Goal: Information Seeking & Learning: Find specific page/section

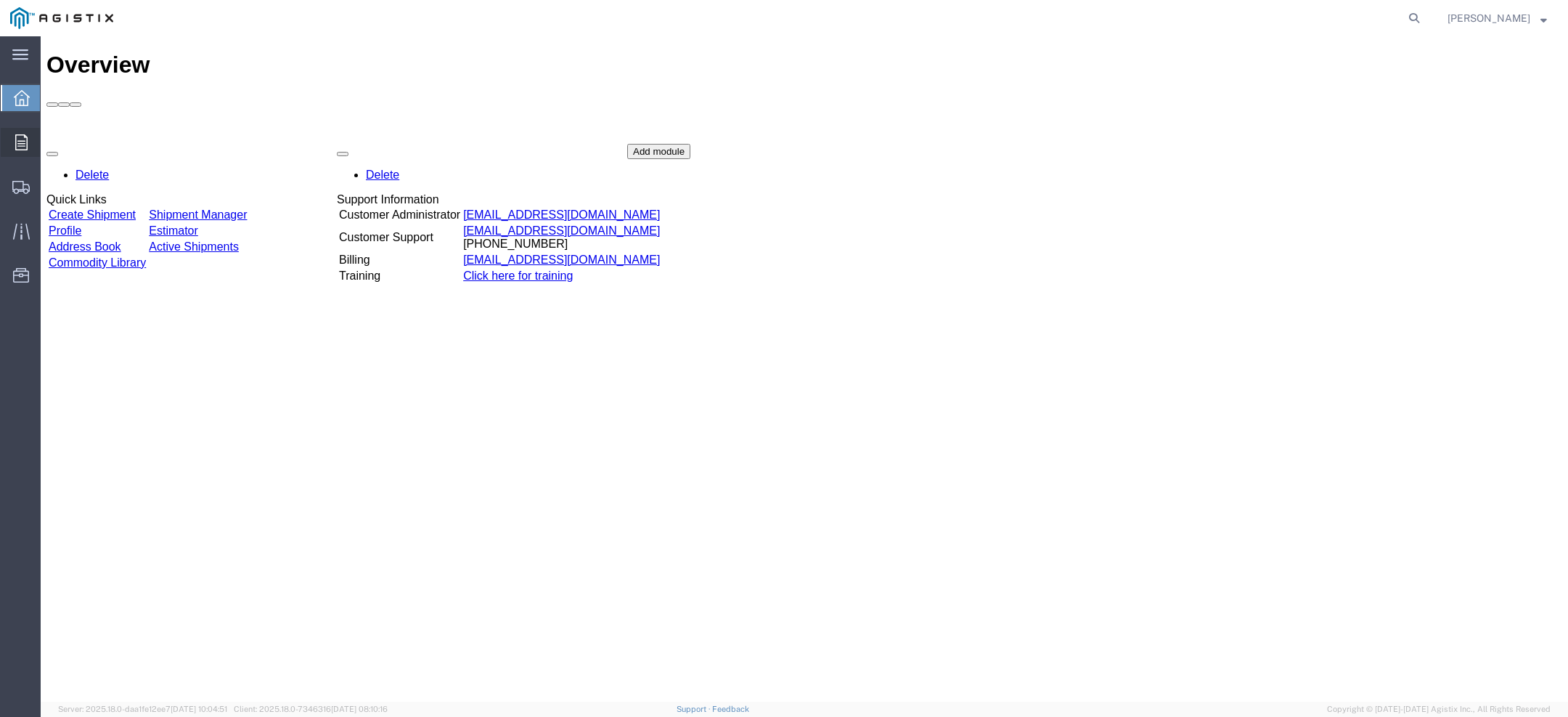
click at [19, 134] on svg-icon at bounding box center [22, 142] width 13 height 16
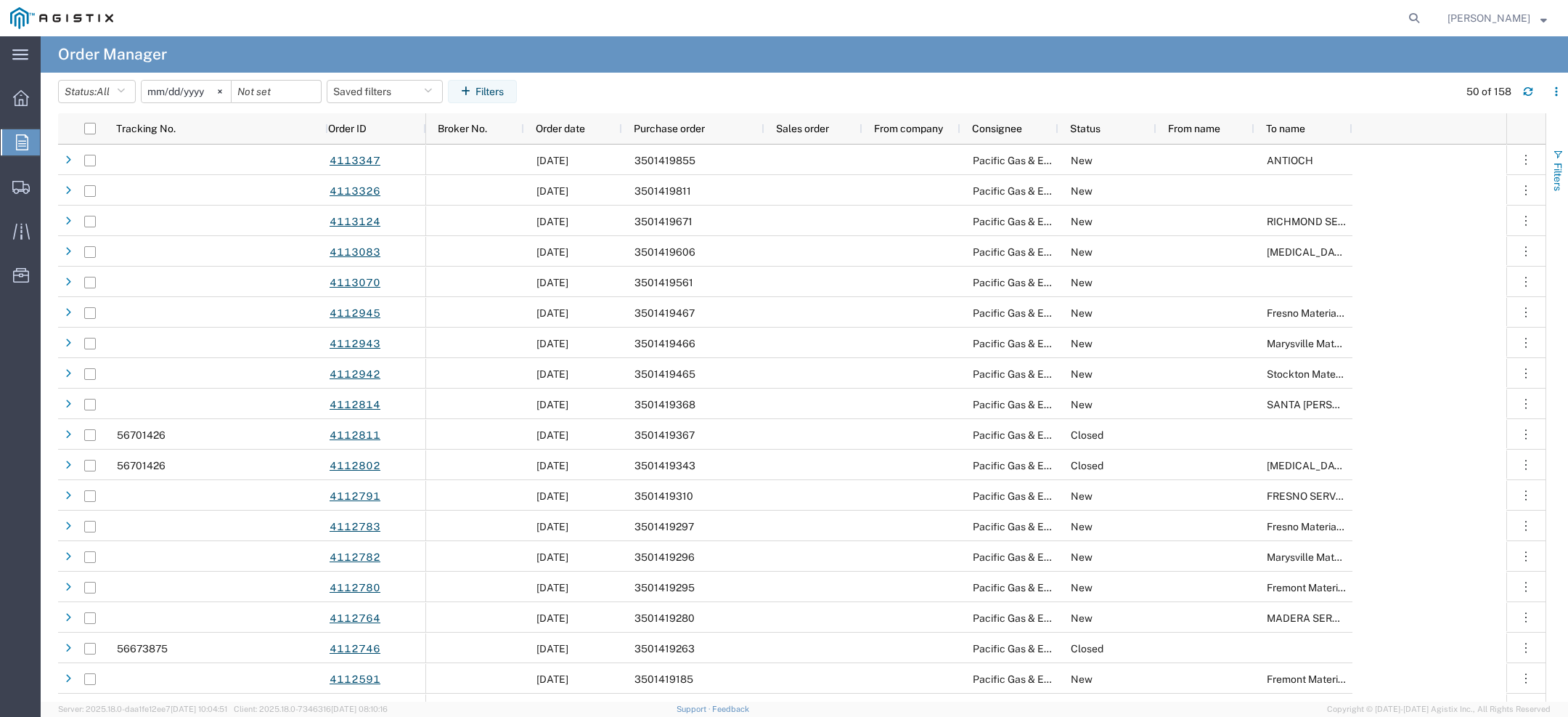
click at [1558, 170] on span "Filters" at bounding box center [1558, 177] width 12 height 28
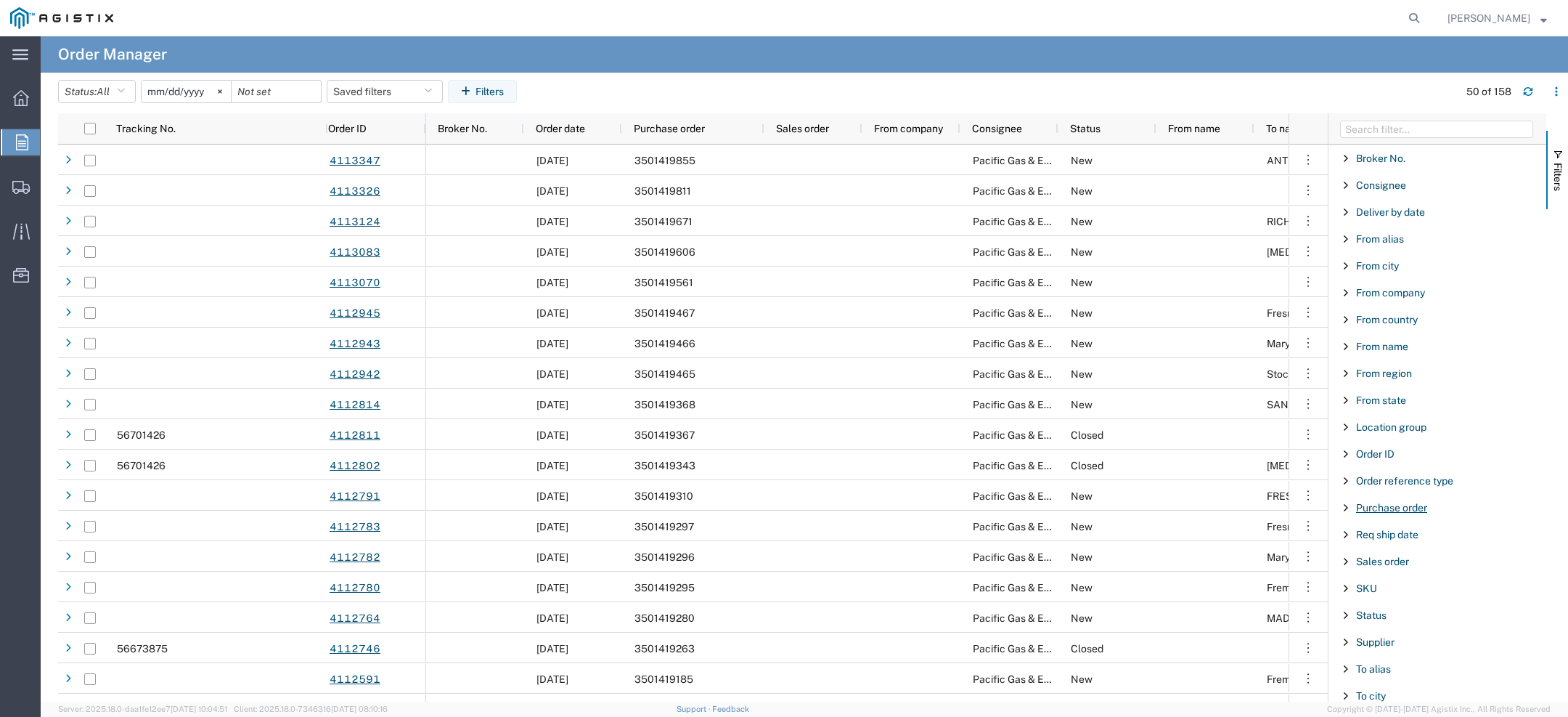
click at [1376, 508] on span "Purchase order" at bounding box center [1391, 508] width 72 height 12
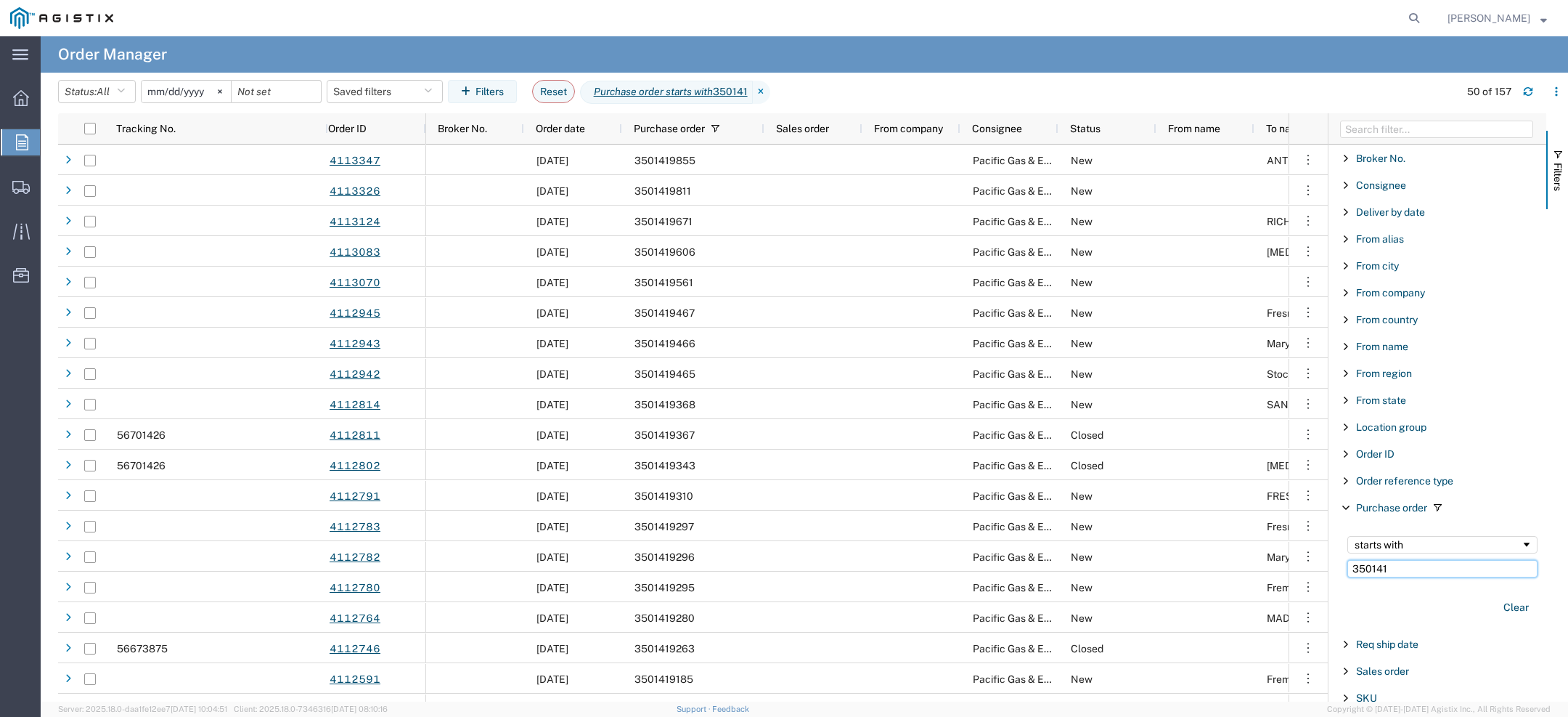
drag, startPoint x: 1407, startPoint y: 567, endPoint x: 1142, endPoint y: 552, distance: 265.4
click at [1195, 561] on div "Tracking No. Order ID Broker No. Order date Purchase order Sales order From com…" at bounding box center [813, 407] width 1510 height 589
paste input "9855"
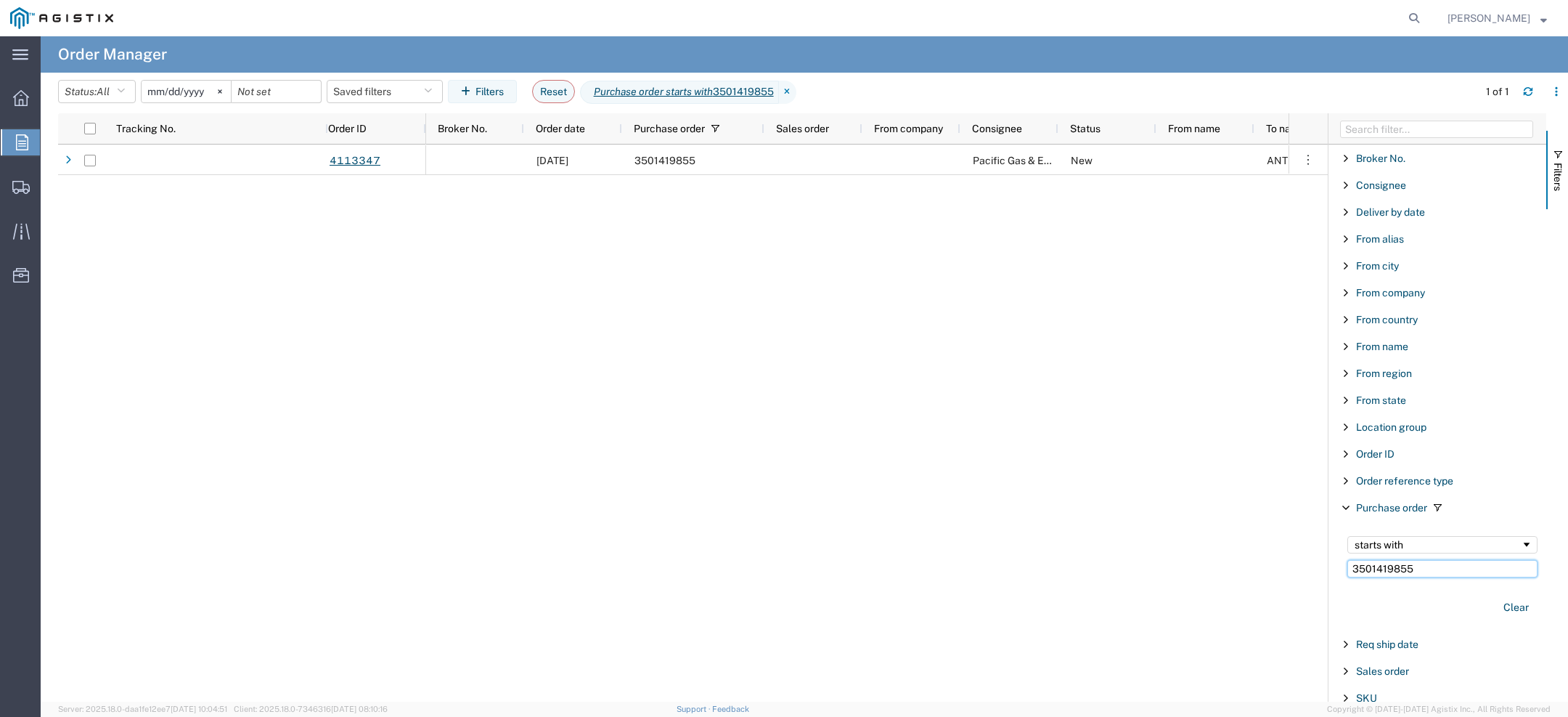
drag, startPoint x: 1435, startPoint y: 566, endPoint x: 1061, endPoint y: 549, distance: 374.4
click at [1070, 551] on div "Tracking No. Order ID Broker No. Order date Purchase order Sales order From com…" at bounding box center [813, 407] width 1510 height 589
paste input "08"
type input "3501408"
click at [161, 93] on input "2025-08-03" at bounding box center [185, 91] width 89 height 22
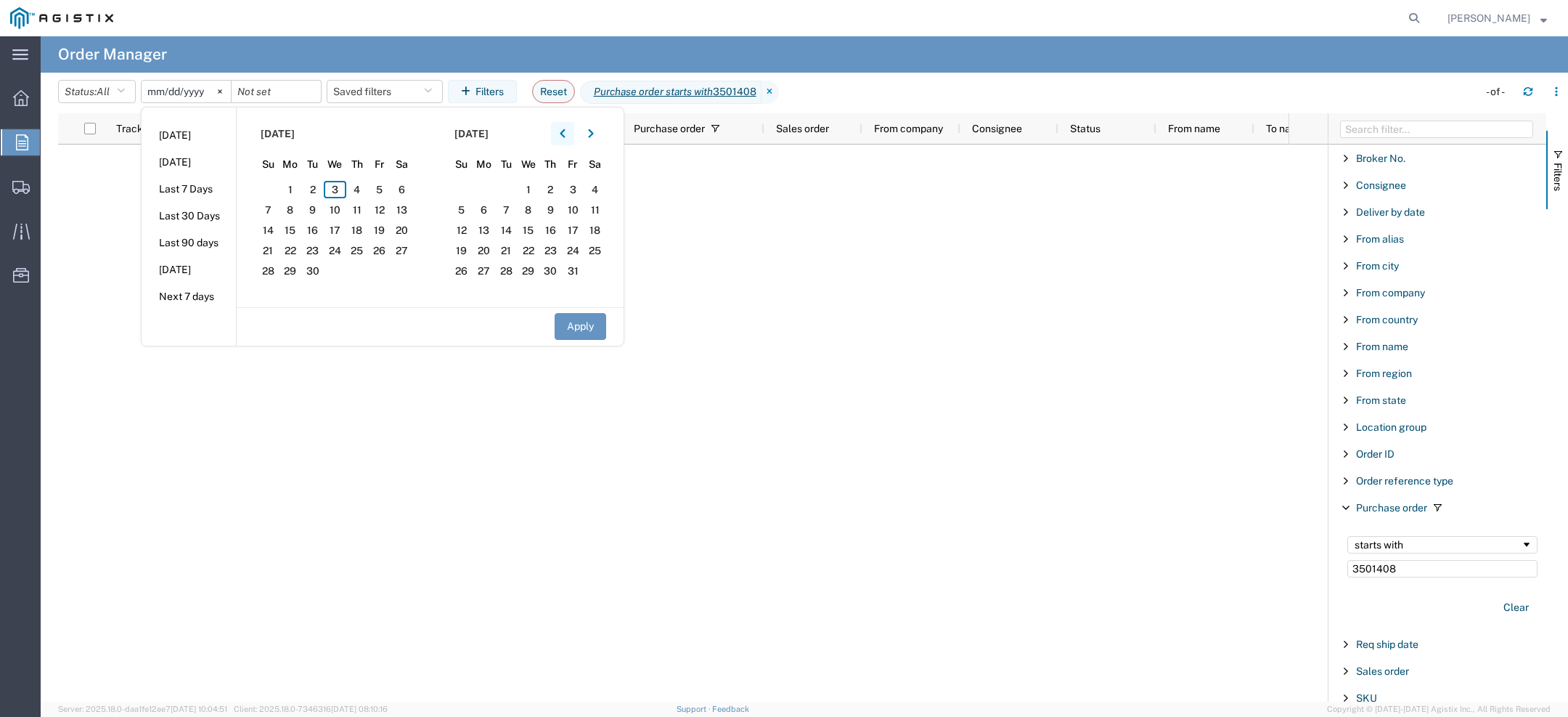
click at [562, 132] on button "button" at bounding box center [563, 133] width 24 height 24
click at [562, 133] on button "button" at bounding box center [563, 133] width 24 height 24
click at [278, 186] on span "1" at bounding box center [268, 189] width 23 height 18
click at [593, 138] on button "button" at bounding box center [591, 133] width 24 height 24
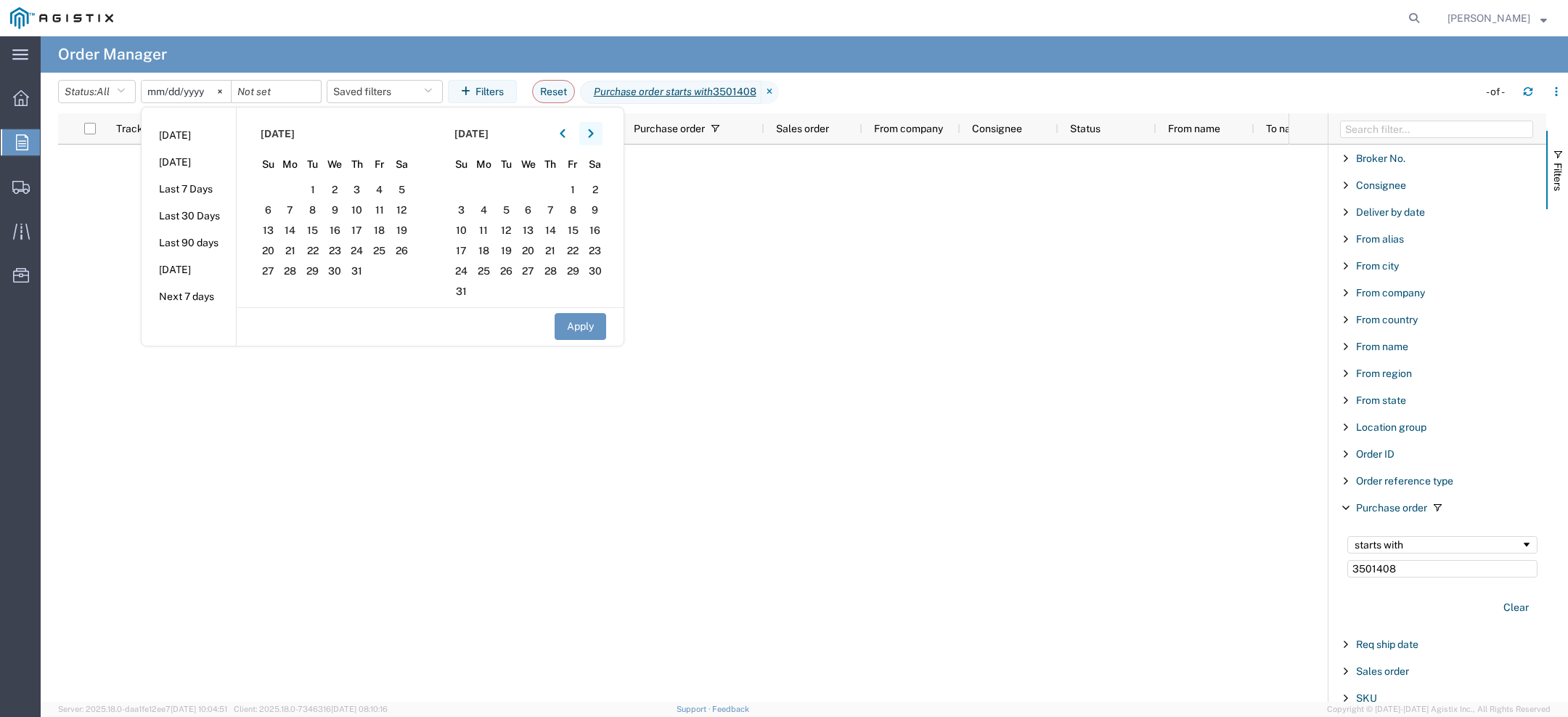
click at [593, 138] on button "button" at bounding box center [591, 133] width 24 height 24
click at [505, 260] on section "October 2025 Su Mo Tu We Th Fr Sa 28 29 30 1 2 3 4 5 6 7 8 9 10 11 12 13 14 15 …" at bounding box center [528, 208] width 194 height 200
click at [492, 255] on span "20" at bounding box center [483, 251] width 23 height 18
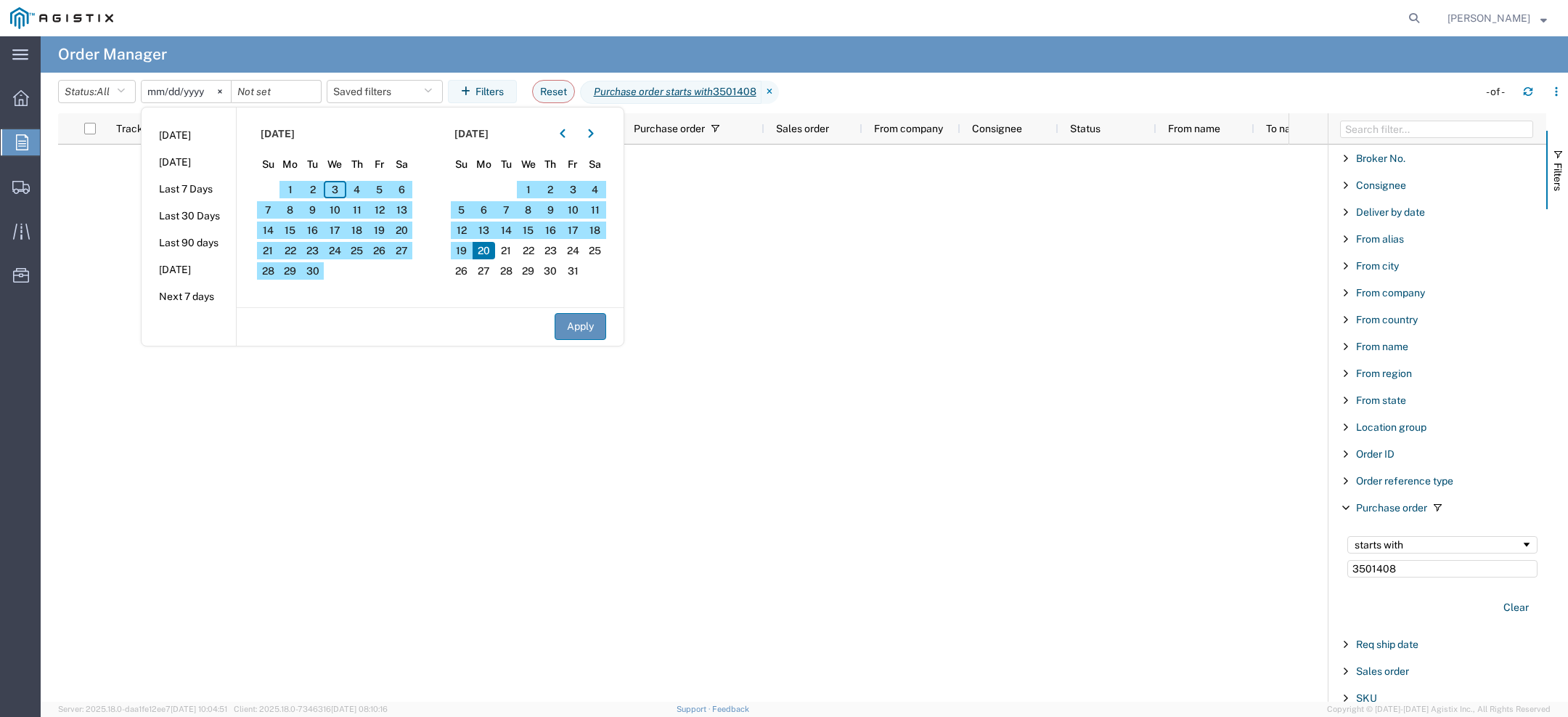
click at [596, 333] on button "Apply" at bounding box center [581, 326] width 52 height 26
type input "2025-06-01"
type input "2025-10-20"
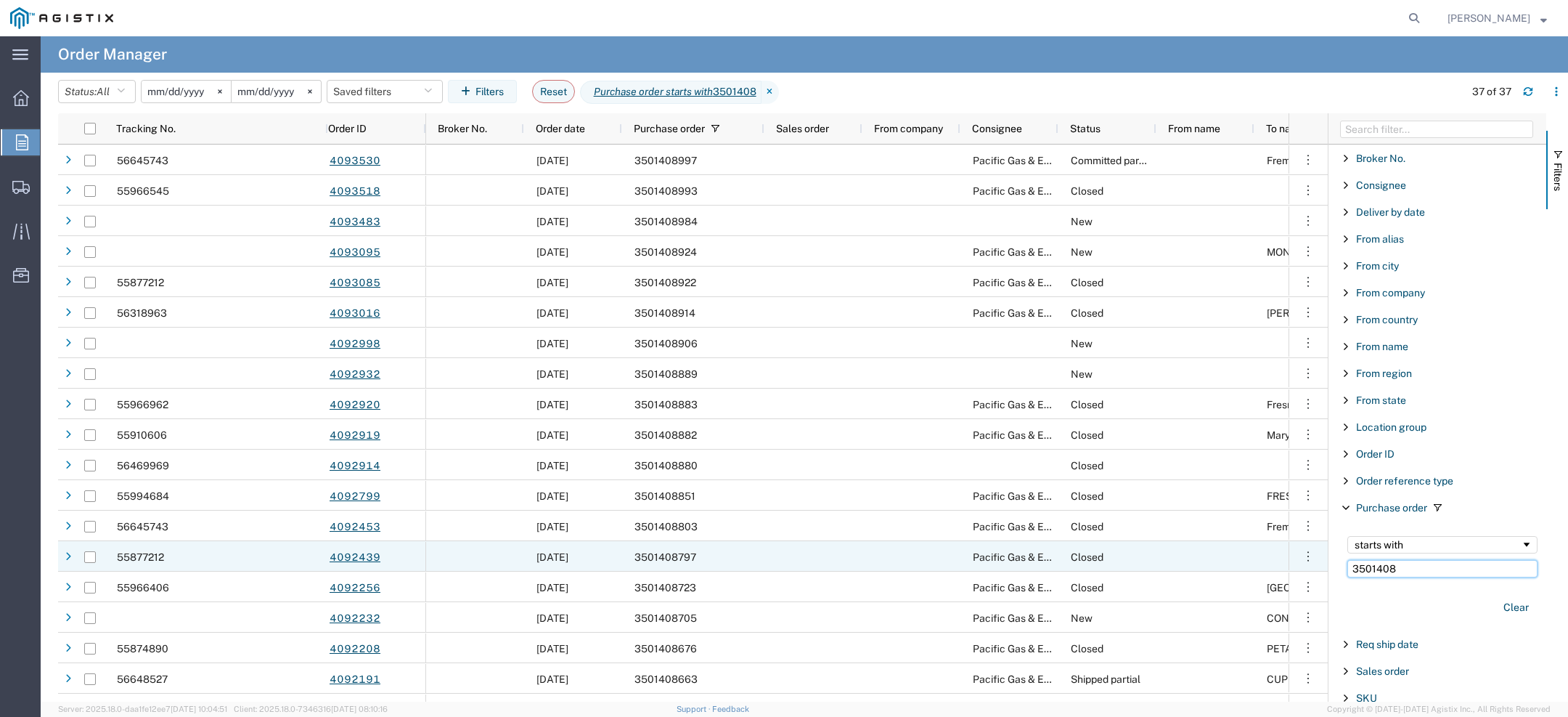
drag, startPoint x: 1412, startPoint y: 568, endPoint x: 1080, endPoint y: 552, distance: 332.4
click at [1168, 558] on div "Tracking No. Order ID Broker No. Order date Purchase order Sales order From com…" at bounding box center [813, 407] width 1510 height 589
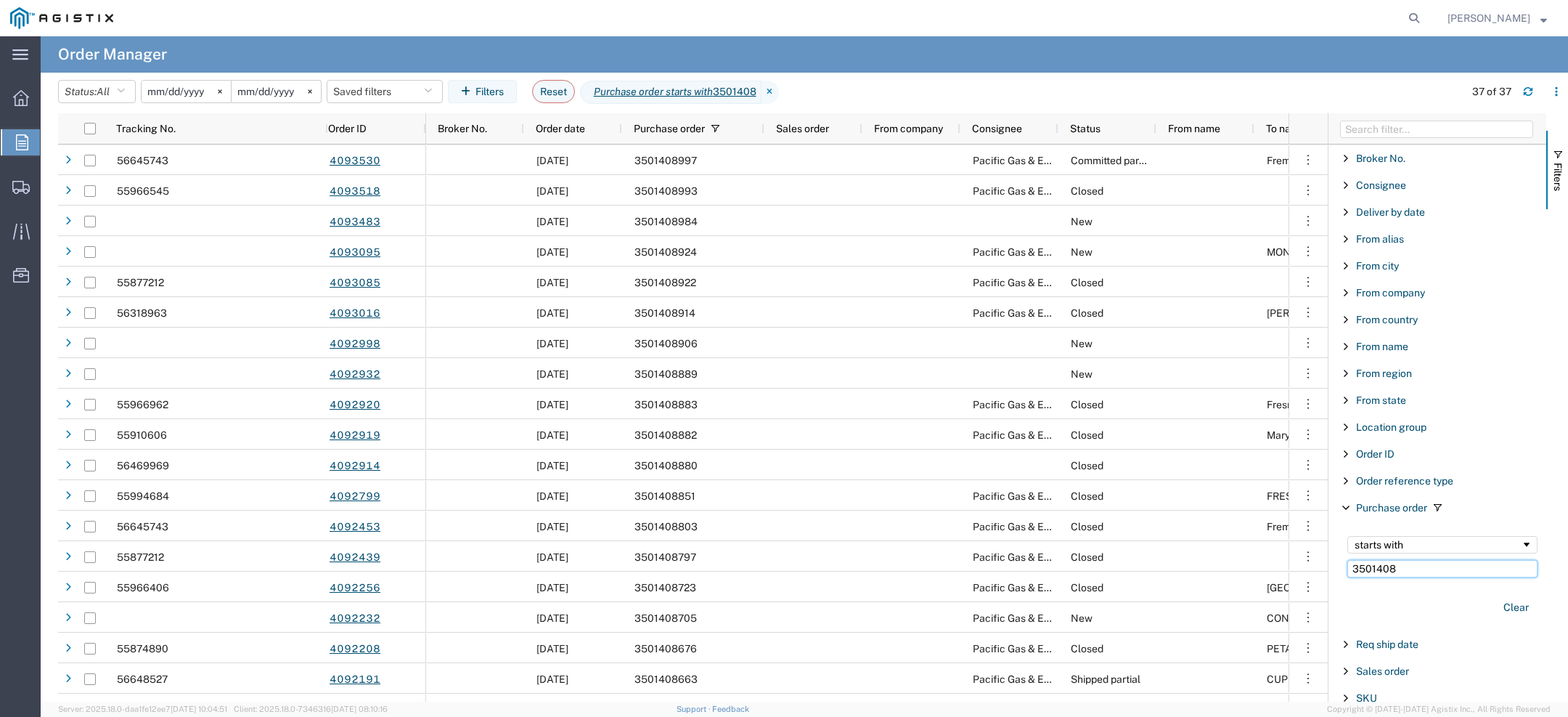
click at [1404, 560] on input "3501408" at bounding box center [1442, 569] width 190 height 18
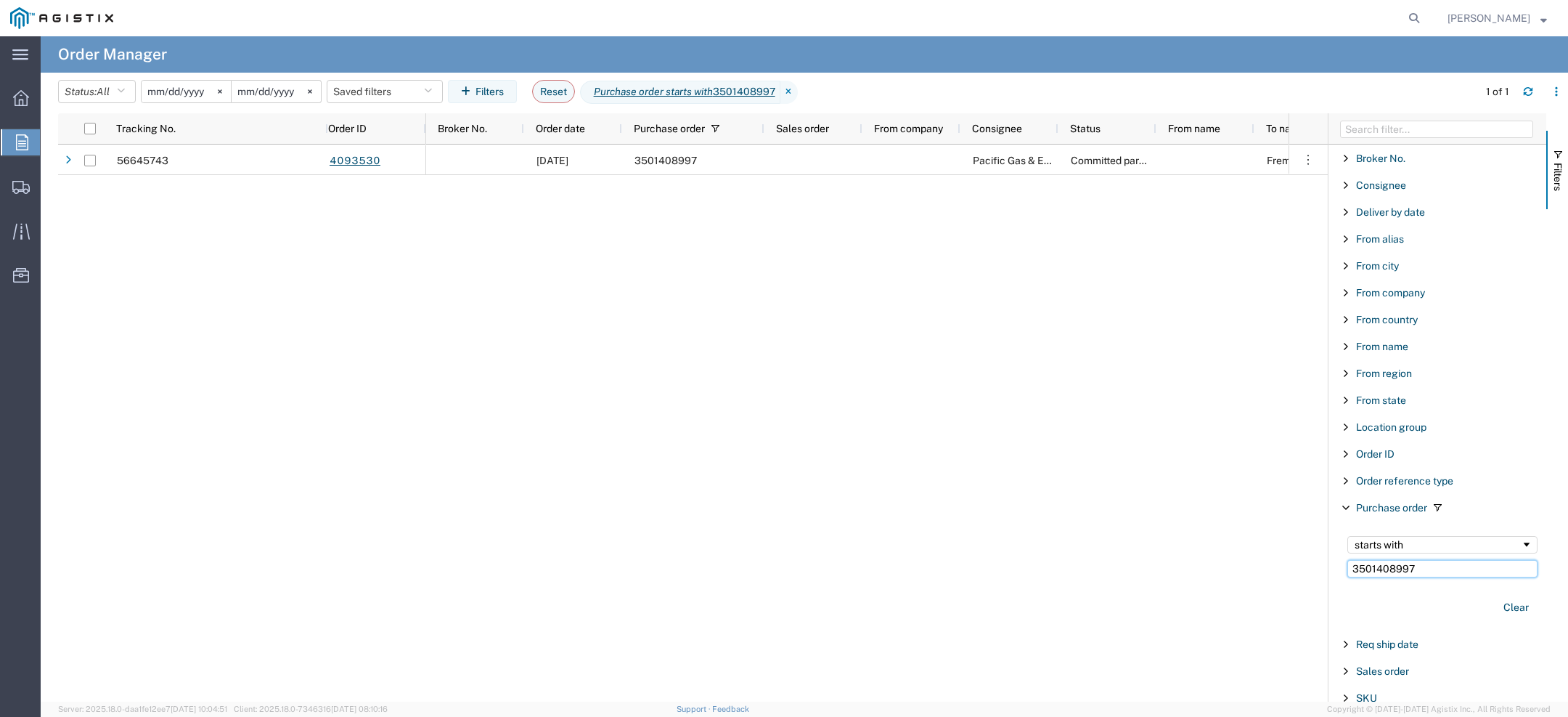
type input "3501408997"
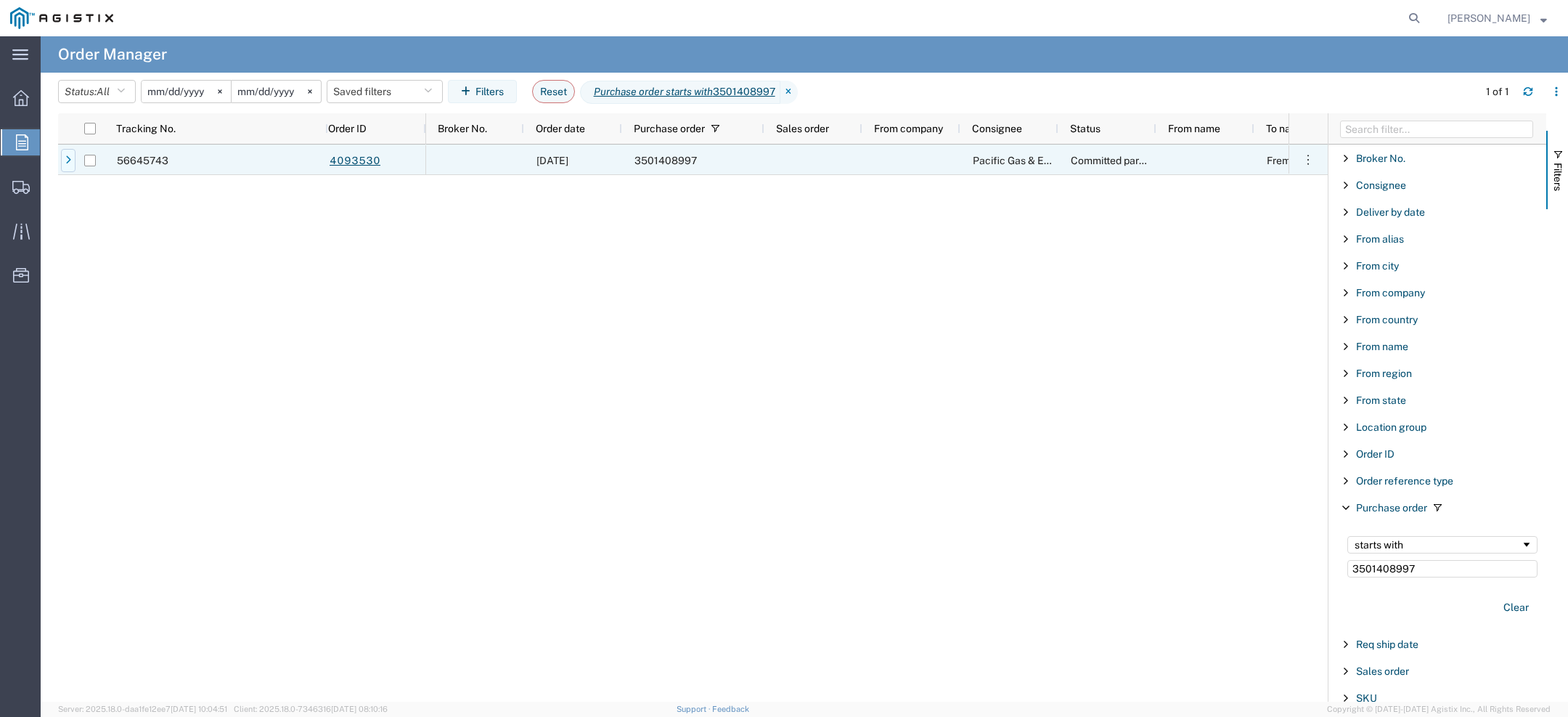
click at [68, 161] on icon at bounding box center [69, 160] width 6 height 10
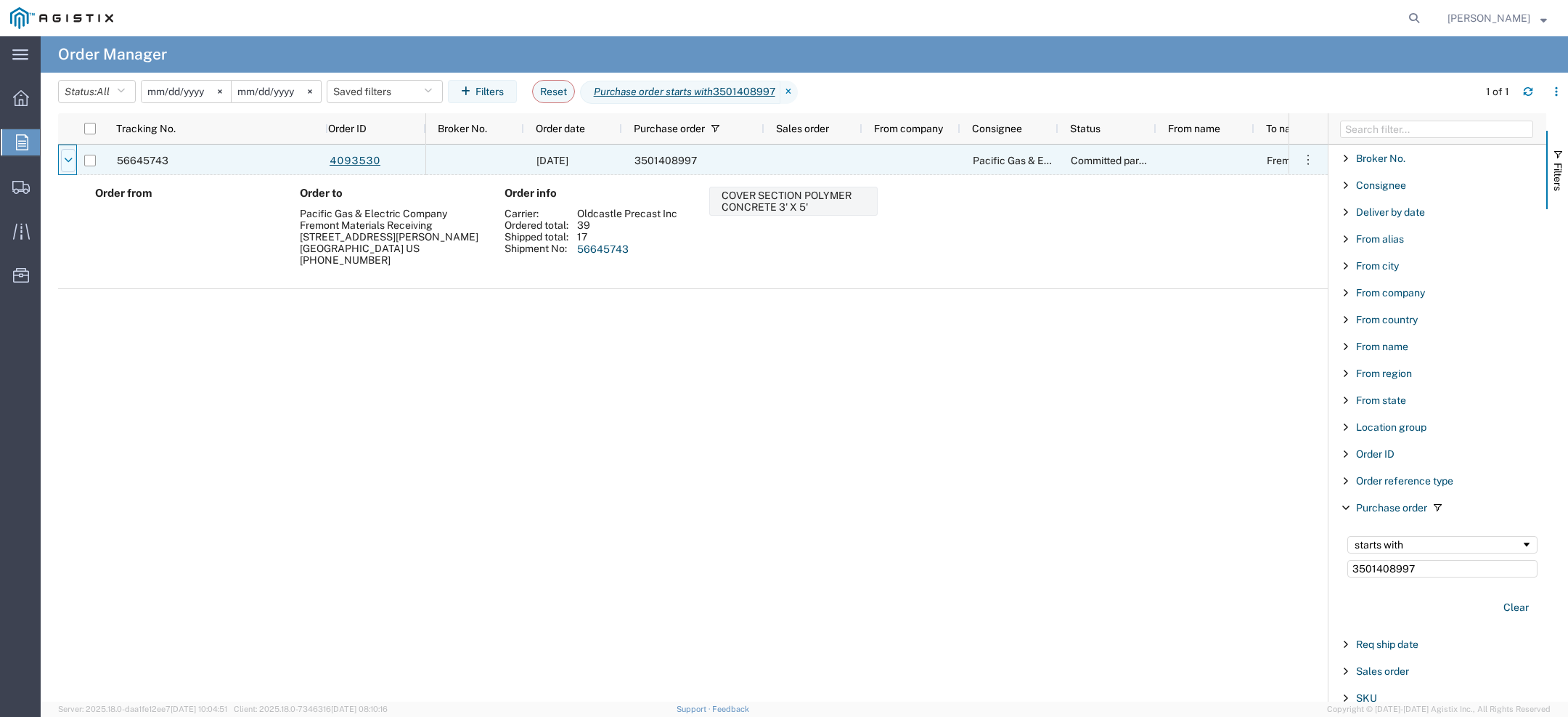
click at [69, 162] on icon at bounding box center [68, 160] width 9 height 10
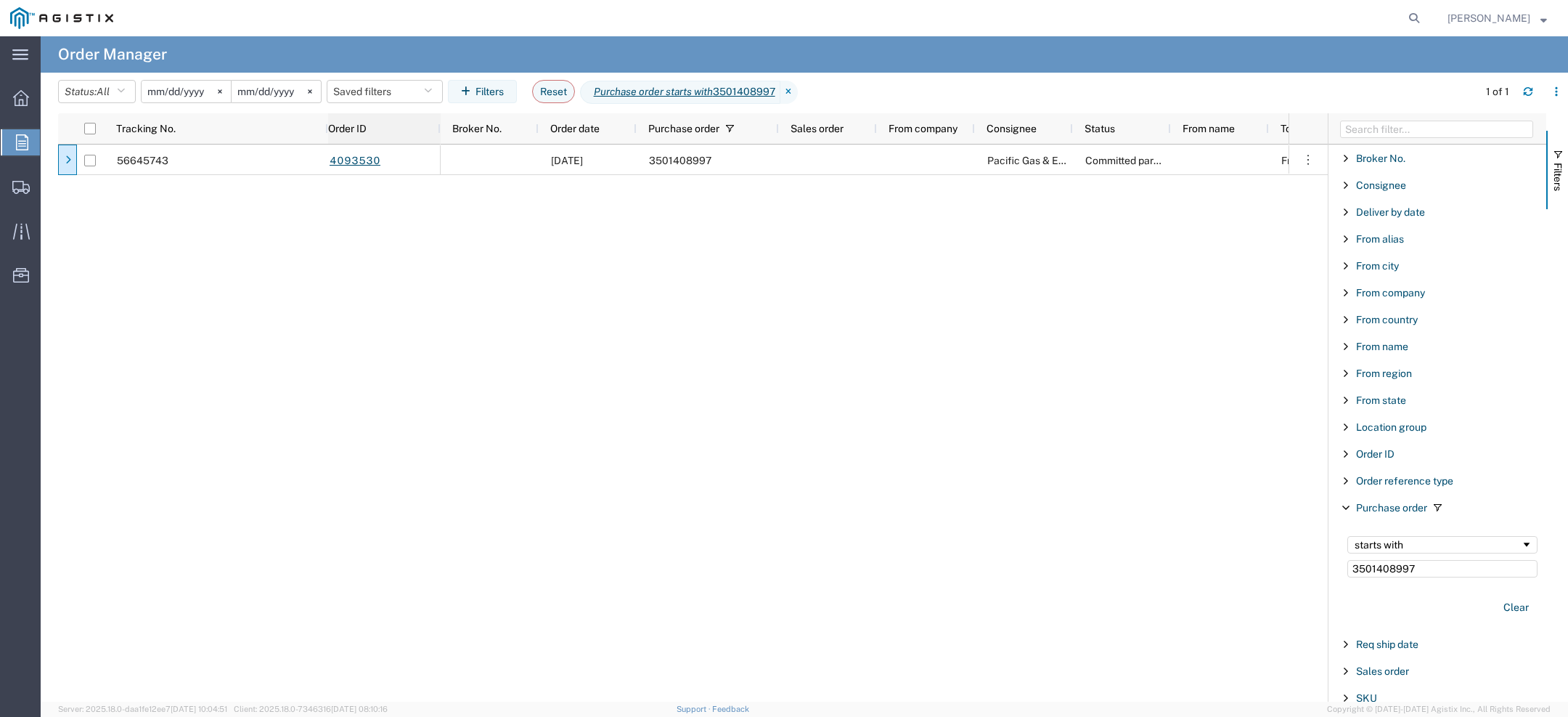
drag, startPoint x: 424, startPoint y: 127, endPoint x: 436, endPoint y: 128, distance: 12.0
click at [437, 128] on div at bounding box center [440, 128] width 6 height 30
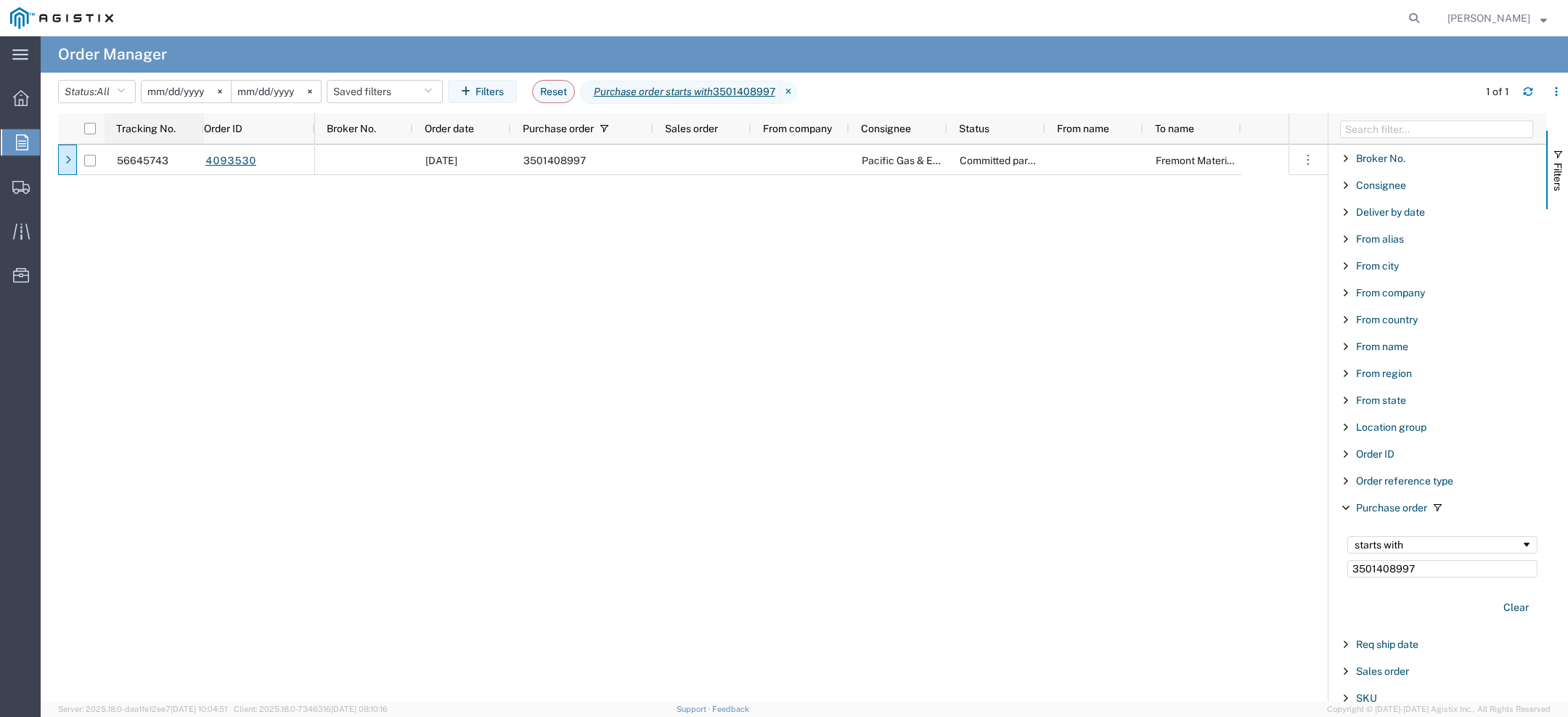
drag, startPoint x: 323, startPoint y: 128, endPoint x: 205, endPoint y: 122, distance: 118.2
click at [203, 122] on div at bounding box center [203, 128] width 6 height 30
drag, startPoint x: 1503, startPoint y: 14, endPoint x: 1503, endPoint y: 27, distance: 13.0
click at [1503, 14] on span "Kristina Woolson" at bounding box center [1489, 18] width 82 height 16
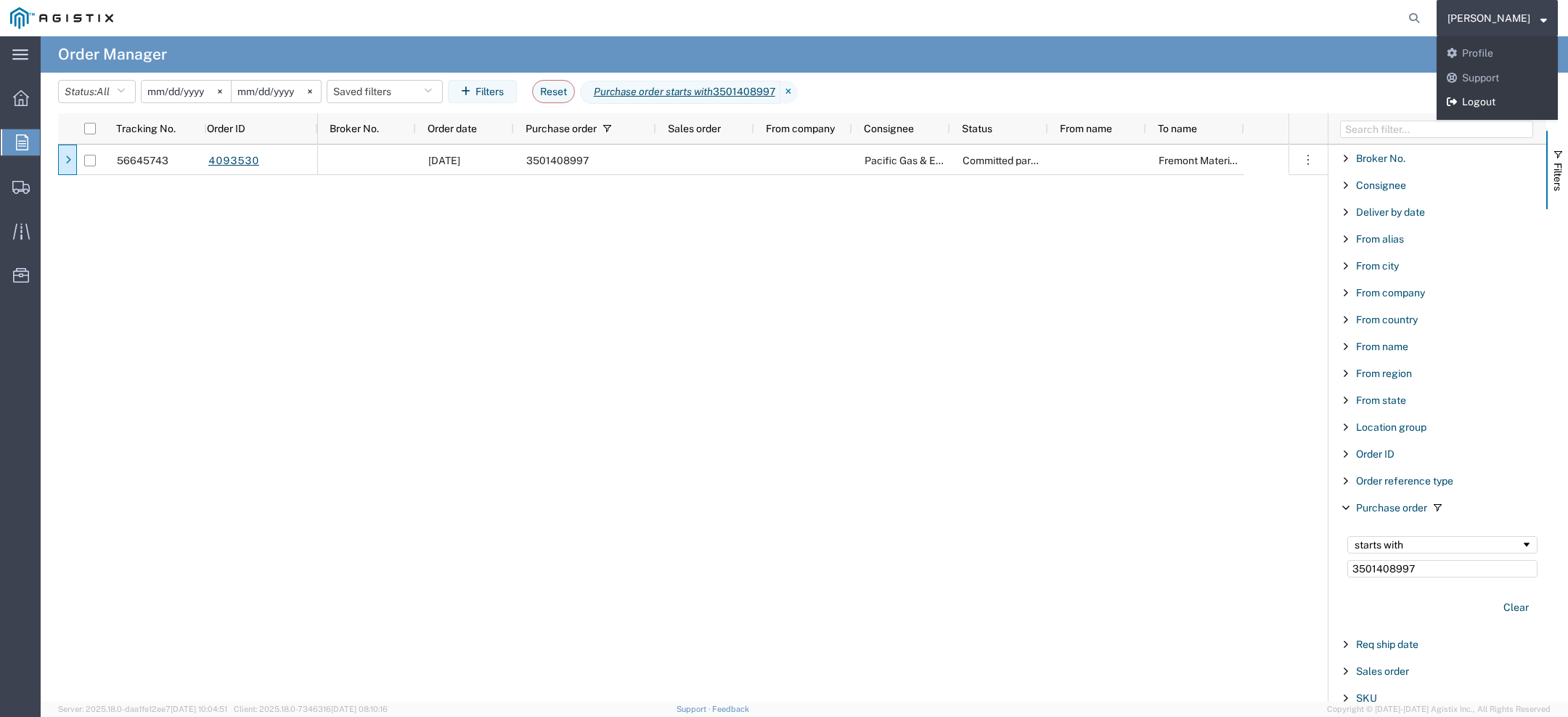
click at [1489, 112] on link "Logout" at bounding box center [1497, 102] width 122 height 25
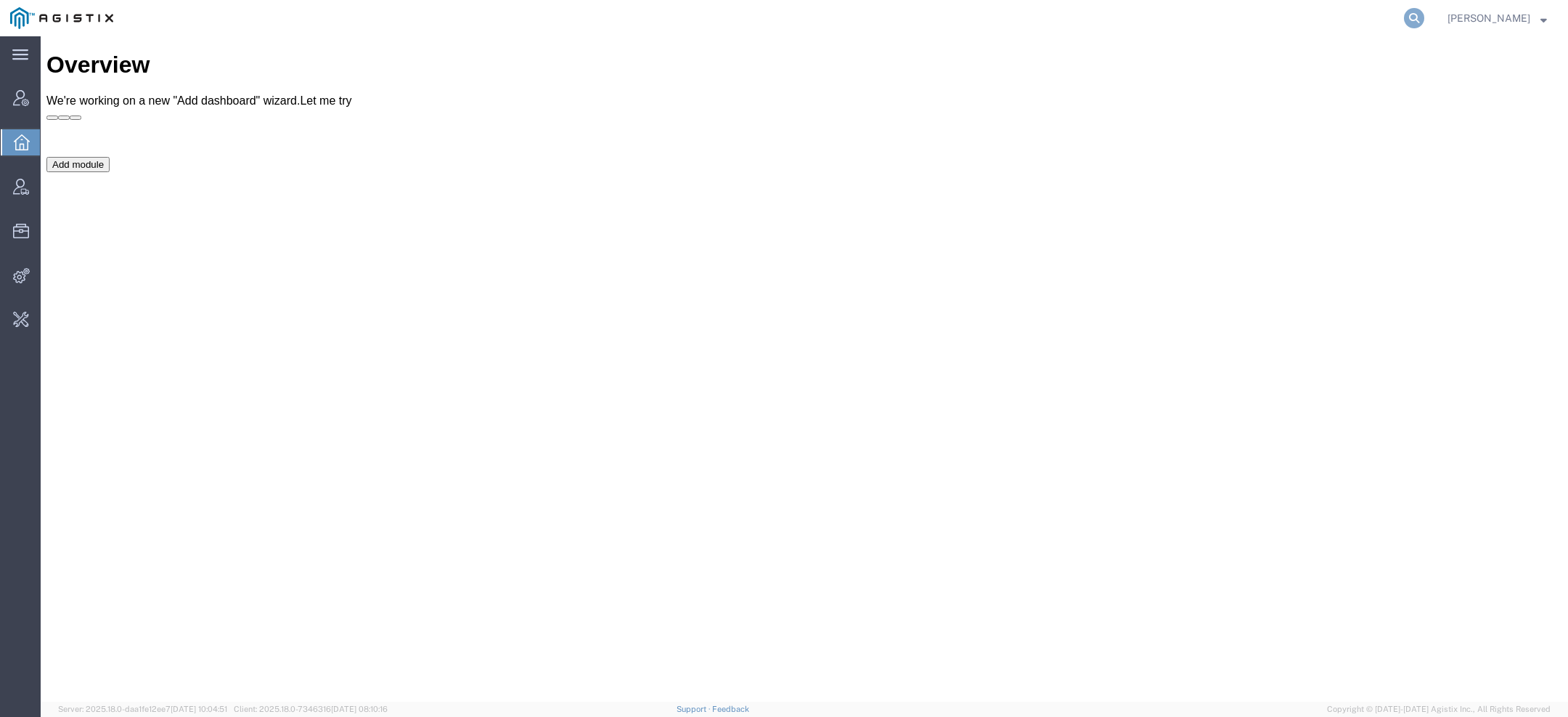
click at [1413, 16] on icon at bounding box center [1414, 18] width 21 height 21
paste input "bquintanar@lemo.com"
type input "bquintanar@lemo.com"
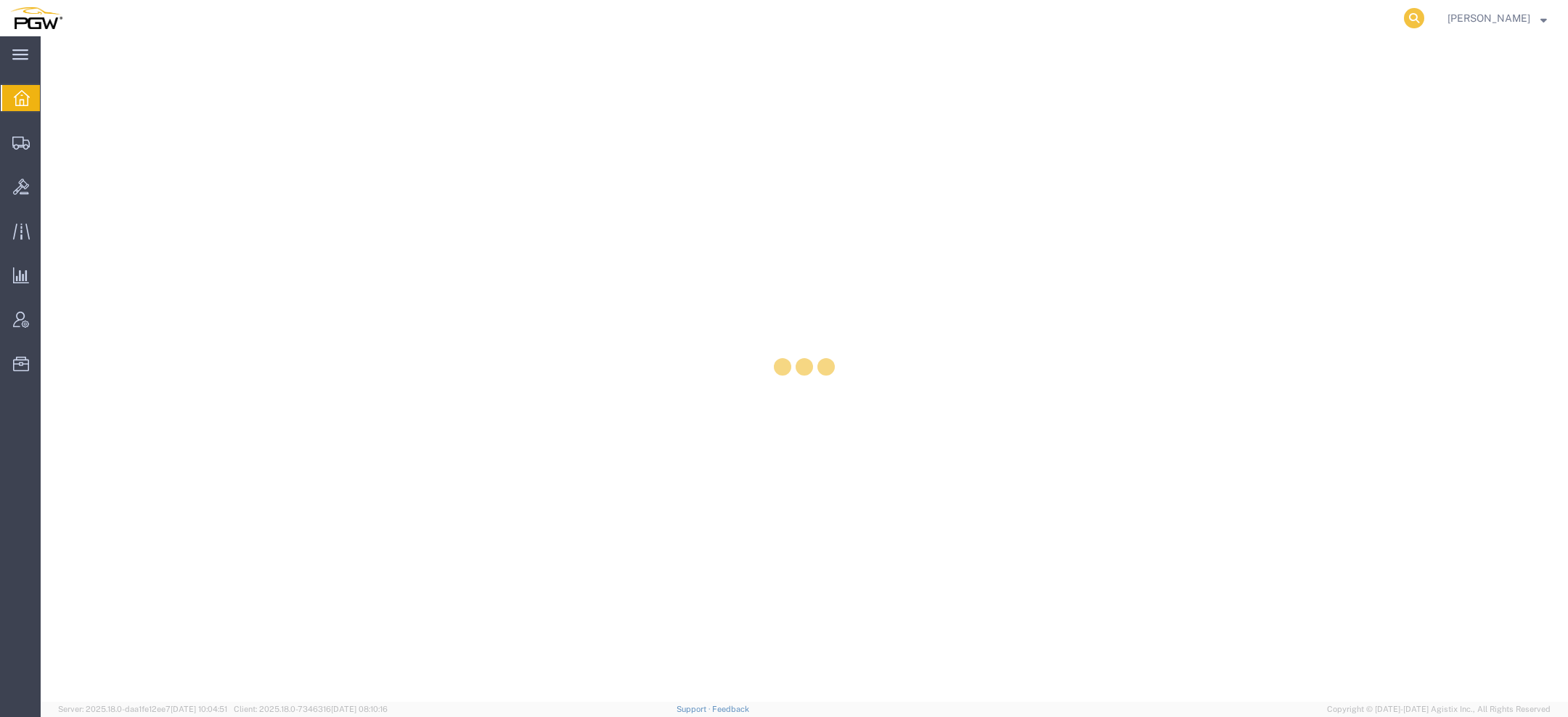
click at [1425, 19] on icon at bounding box center [1414, 18] width 21 height 21
paste input "56702260"
type input "56702260"
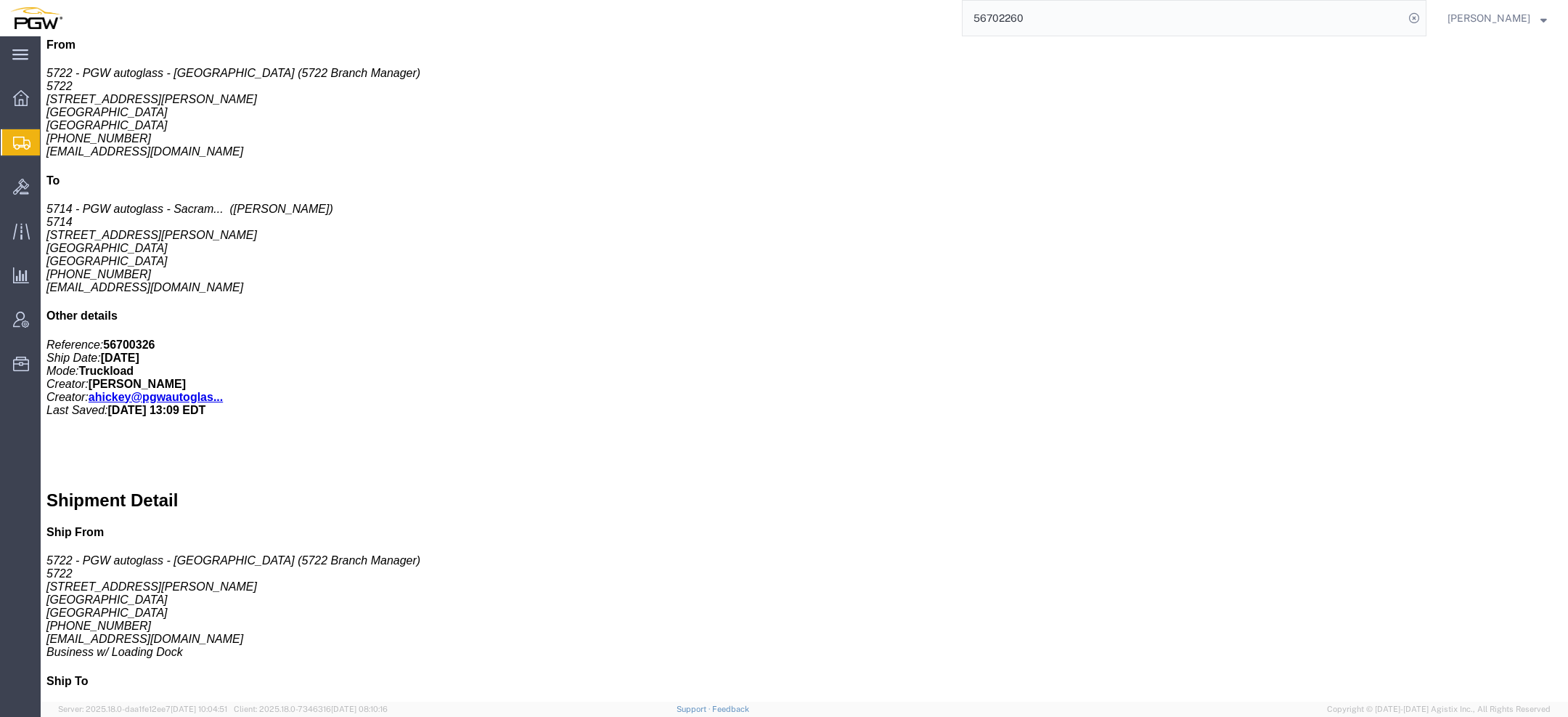
scroll to position [514, 0]
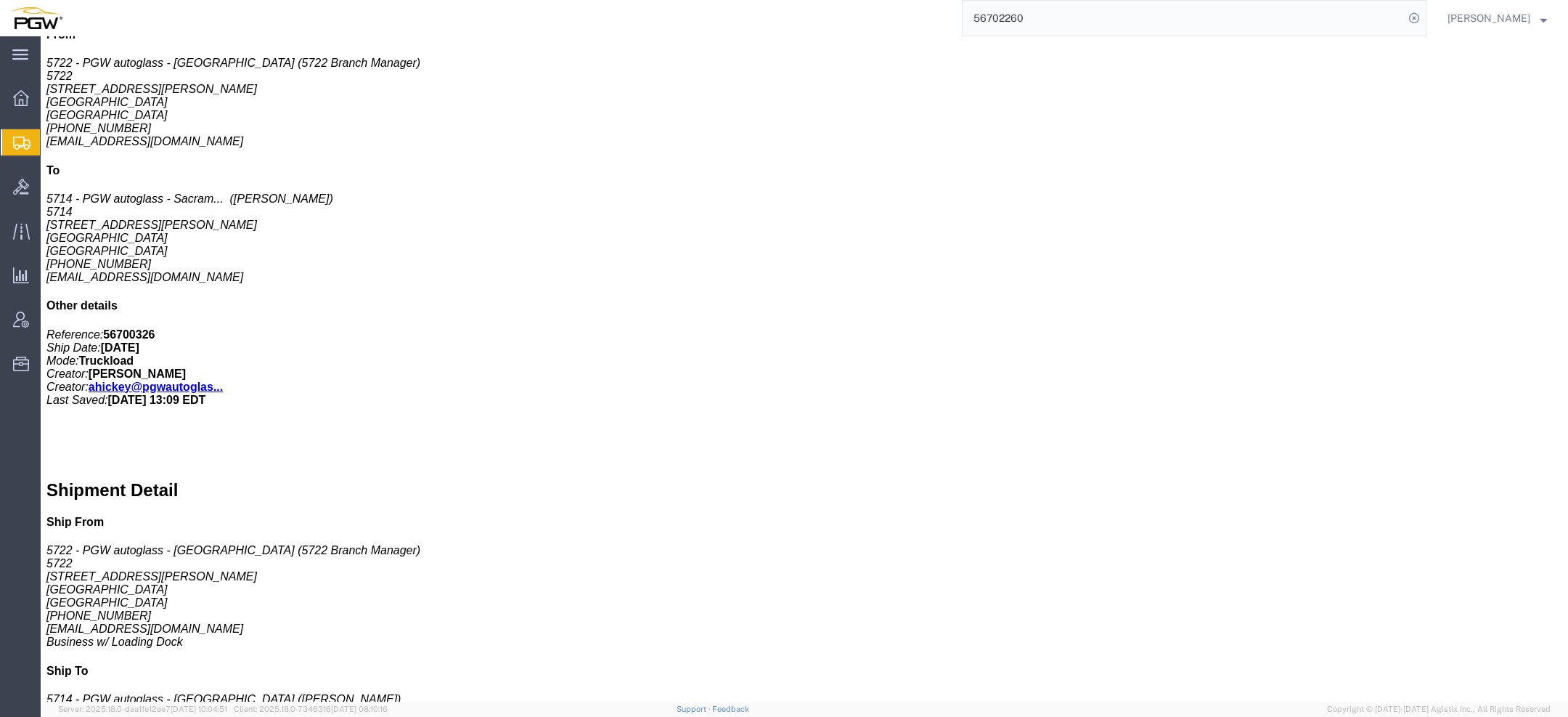
click span "button"
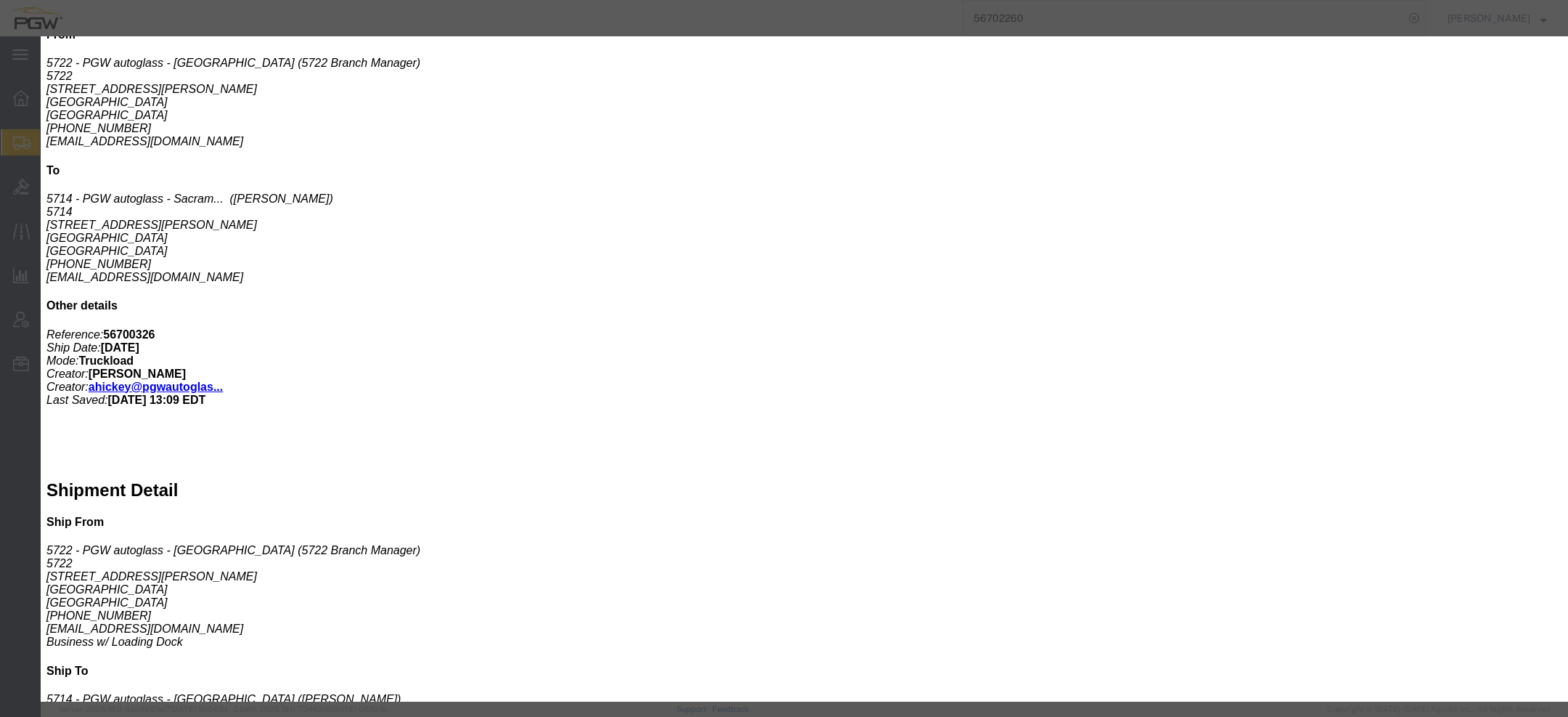
click icon "button"
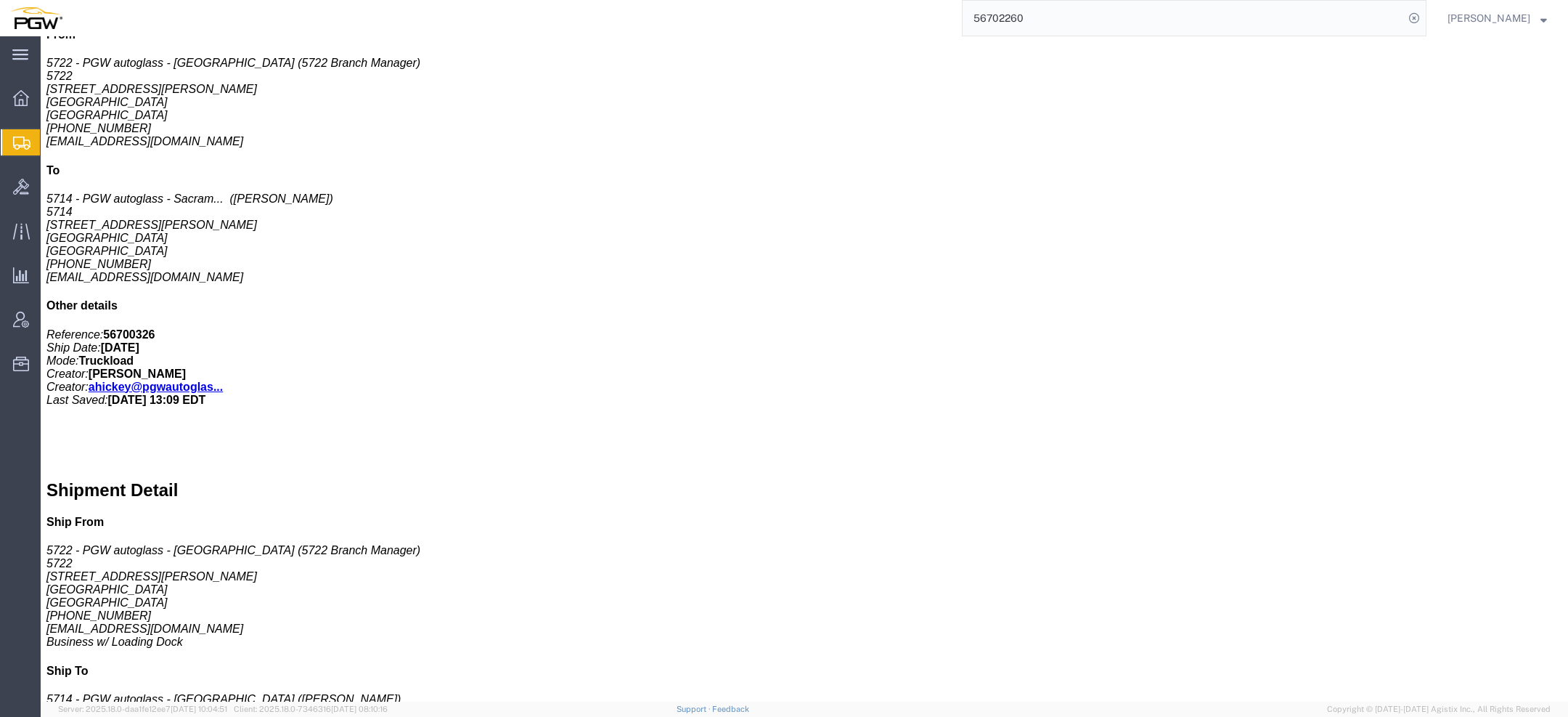
click at [1484, 20] on span "Amber Hickey" at bounding box center [1489, 18] width 82 height 16
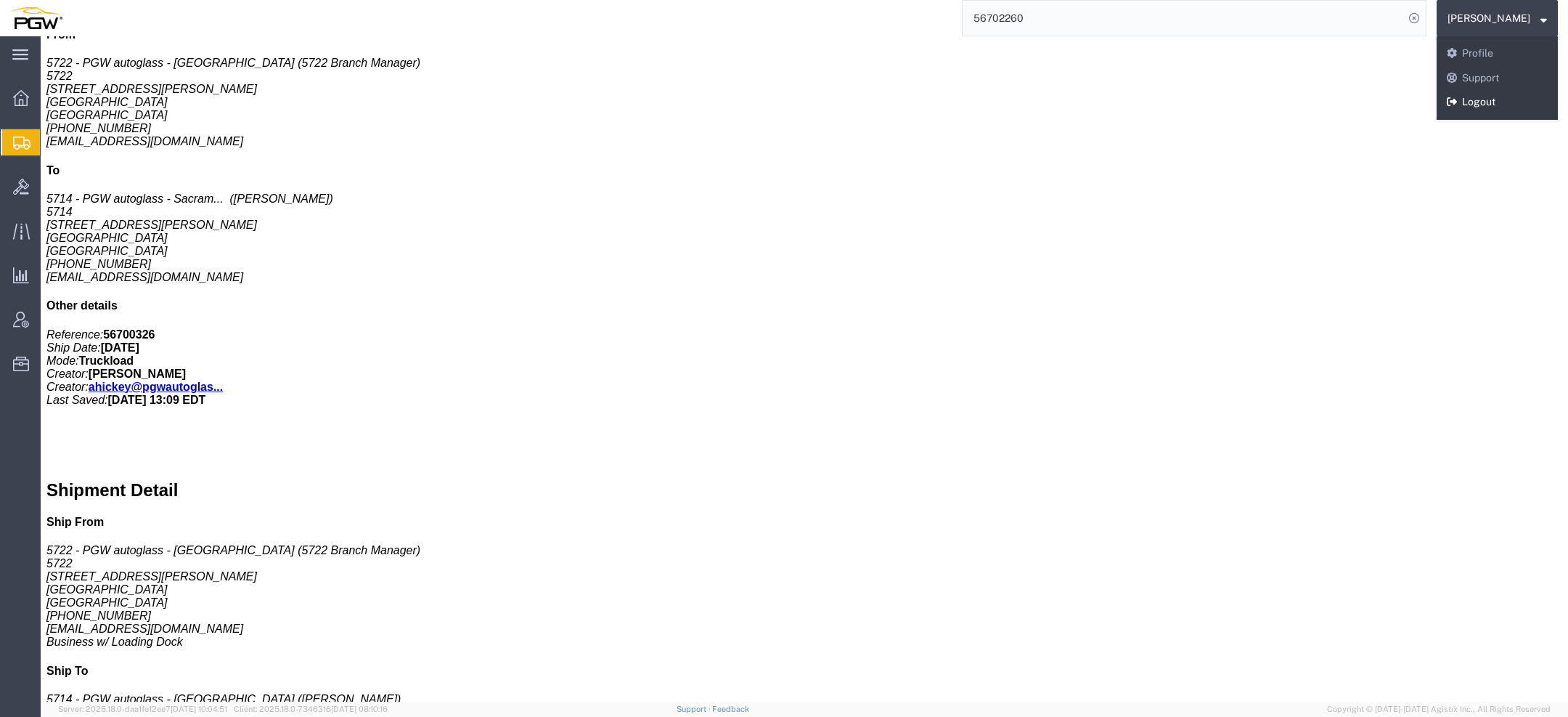
click at [1494, 108] on link "Logout" at bounding box center [1497, 102] width 122 height 25
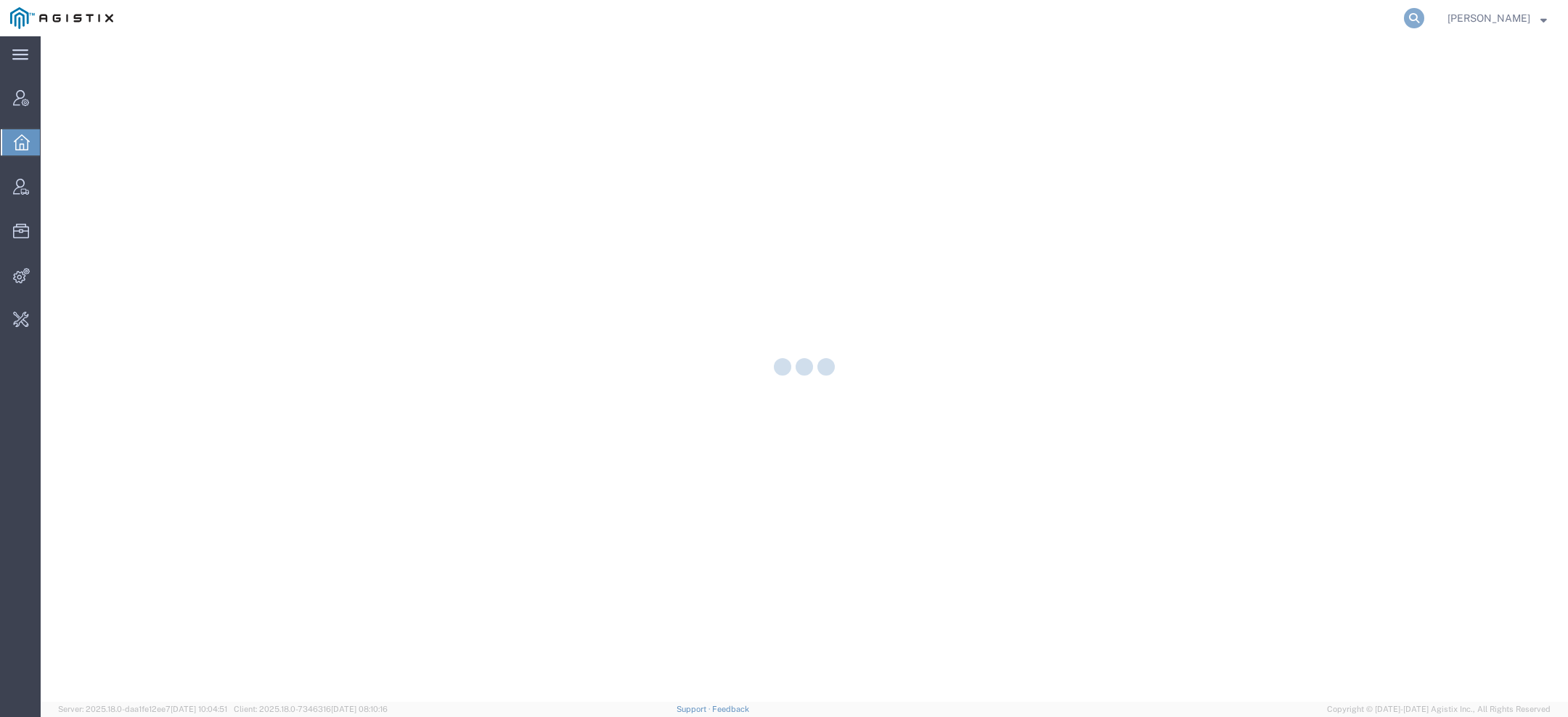
click at [1413, 19] on icon at bounding box center [1414, 18] width 21 height 21
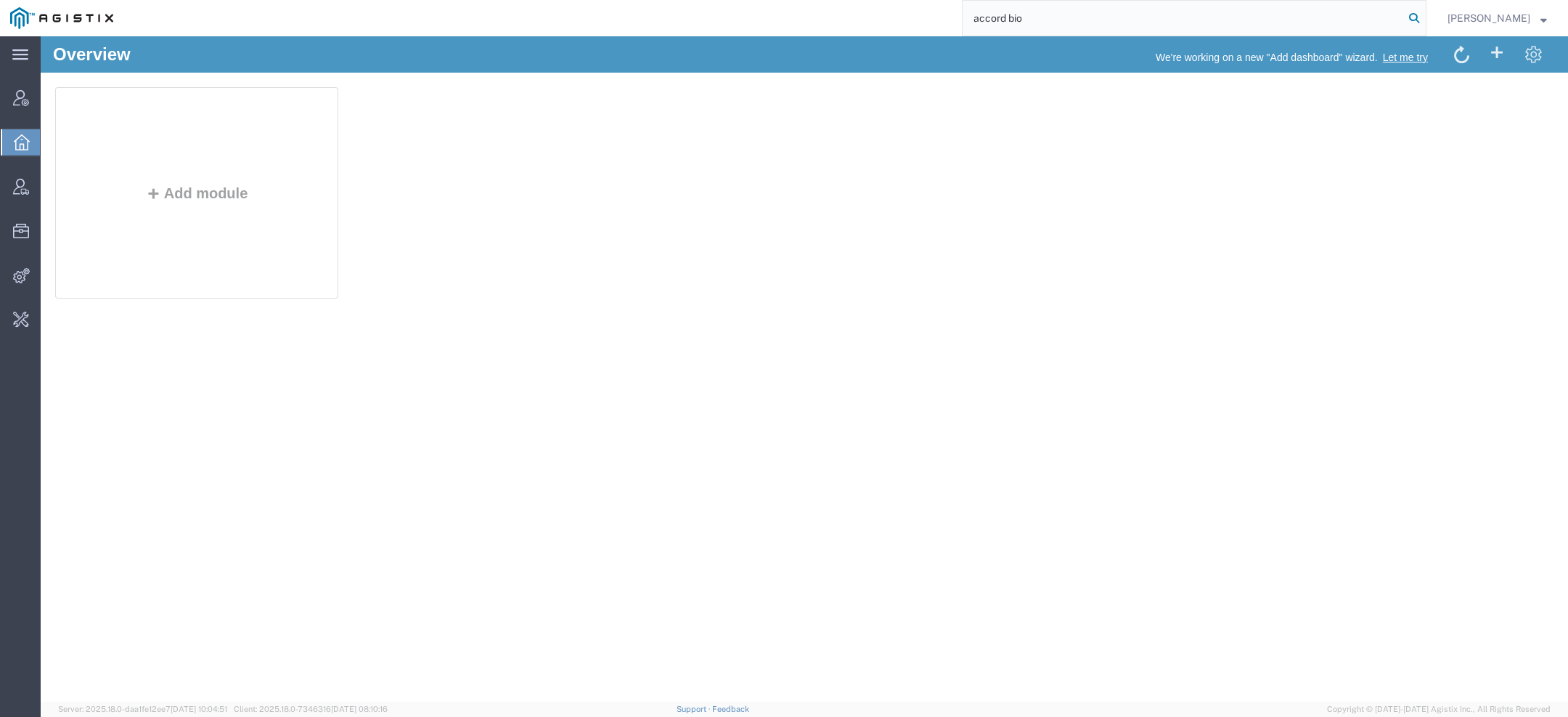
type input "accord bio"
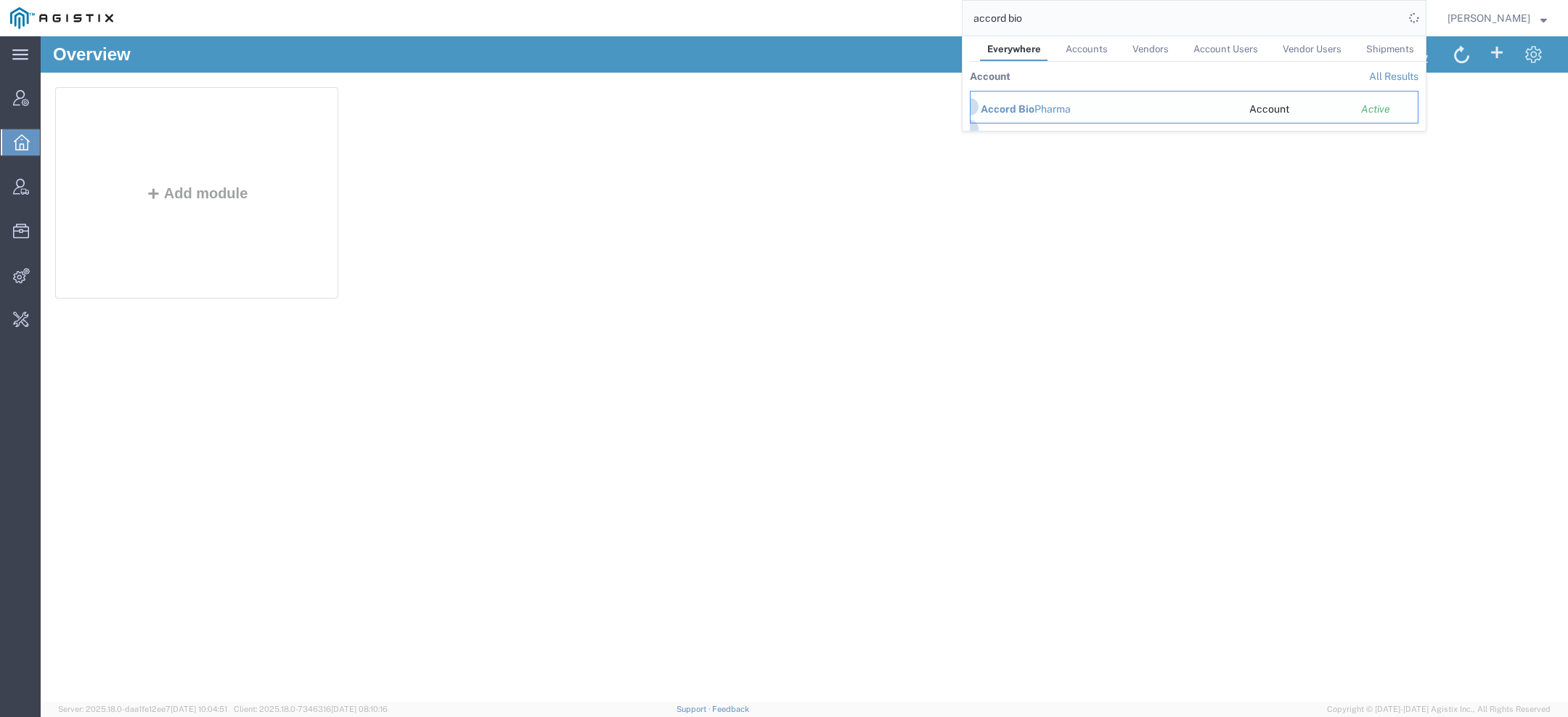
click at [1062, 108] on div "Accord Bio Pharma" at bounding box center [1104, 110] width 248 height 16
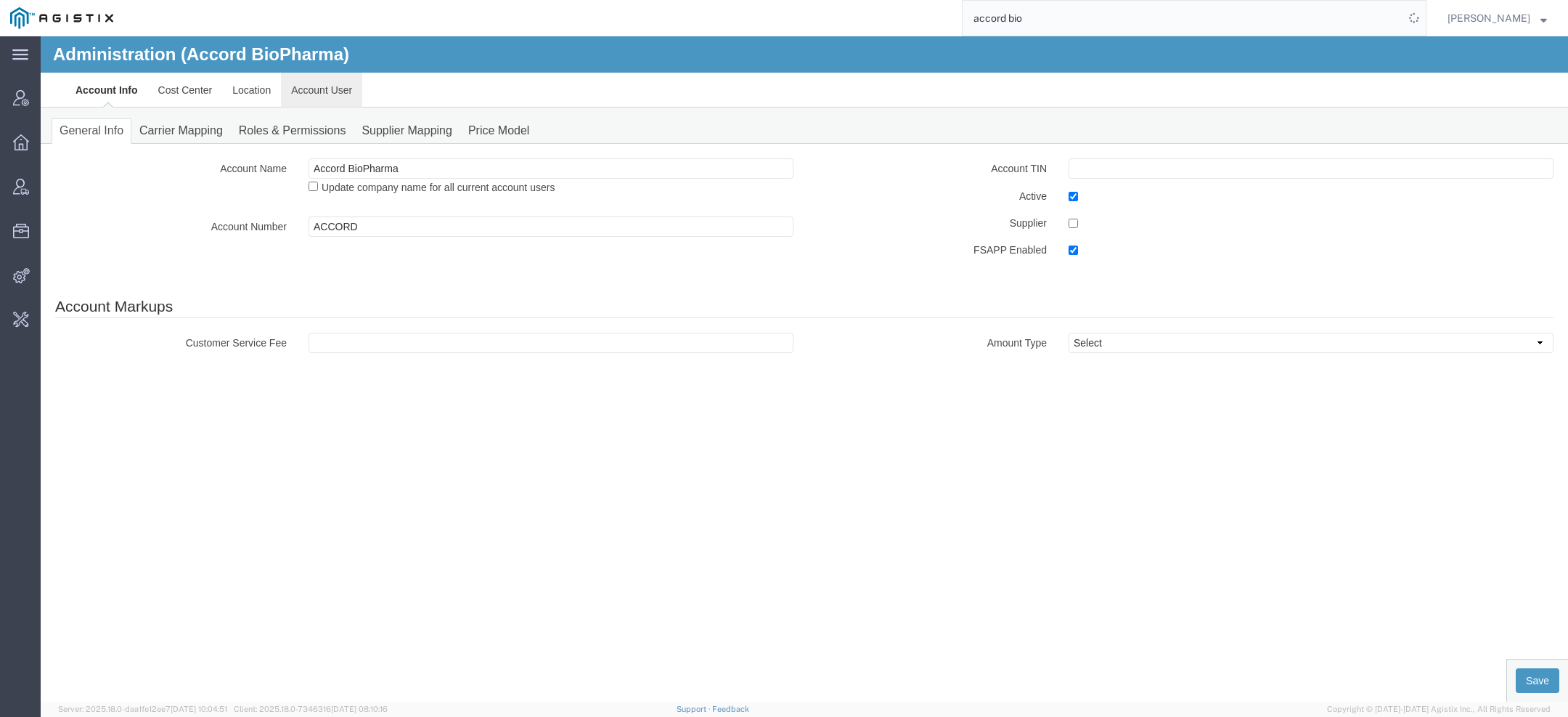
click at [339, 95] on link "Account User" at bounding box center [322, 90] width 81 height 35
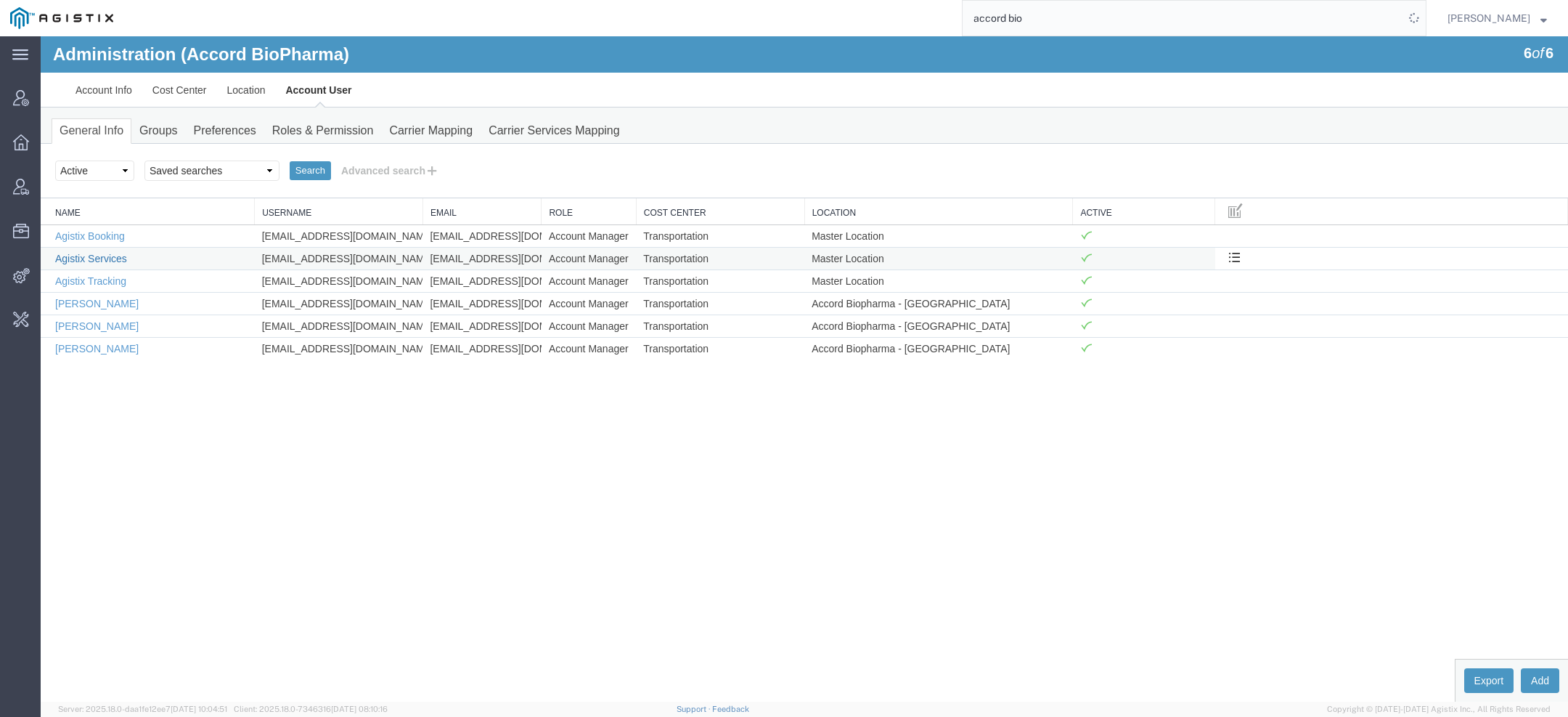
click at [107, 256] on link "Agistix Services" at bounding box center [90, 259] width 72 height 12
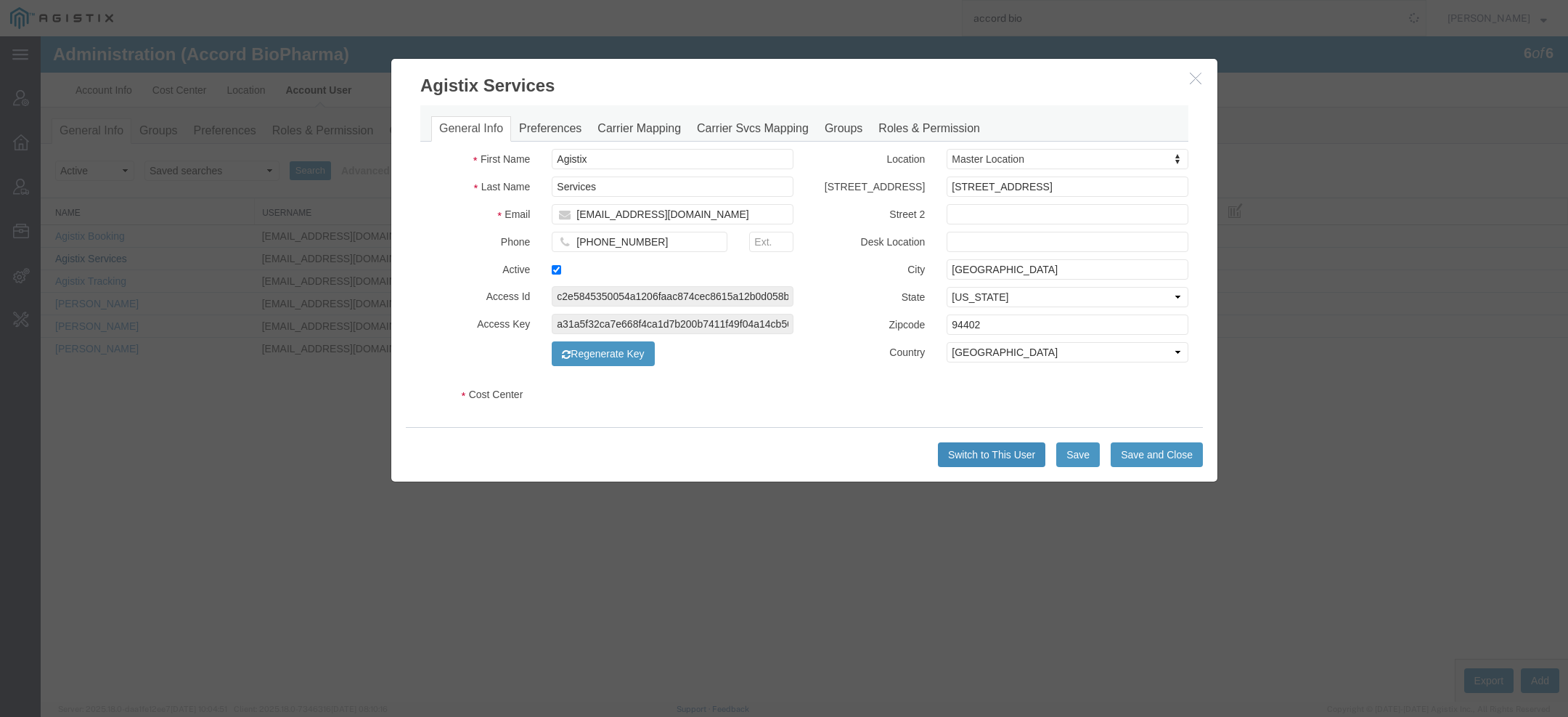
select select "COSTCENTER"
select select "2347869"
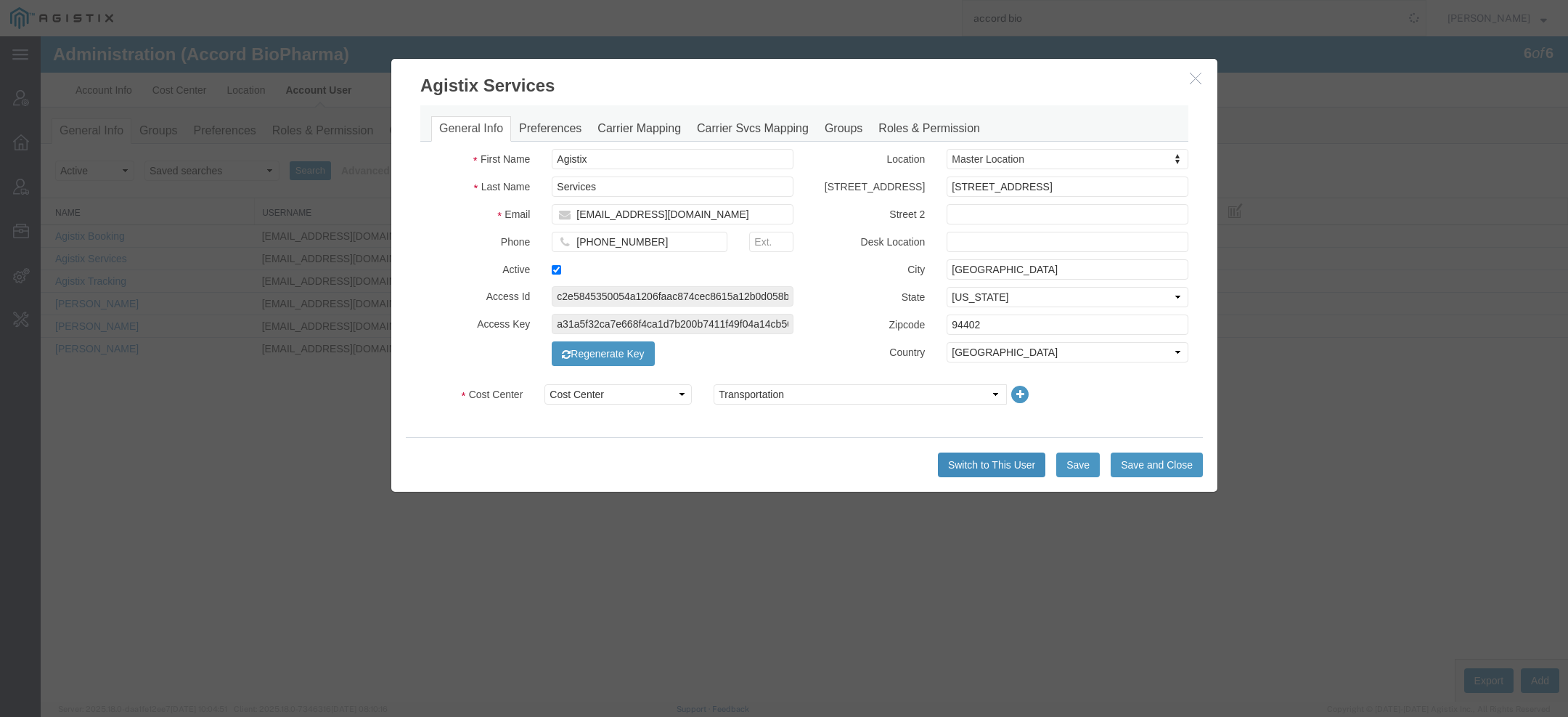
click at [1017, 464] on button "Switch to This User" at bounding box center [992, 464] width 108 height 25
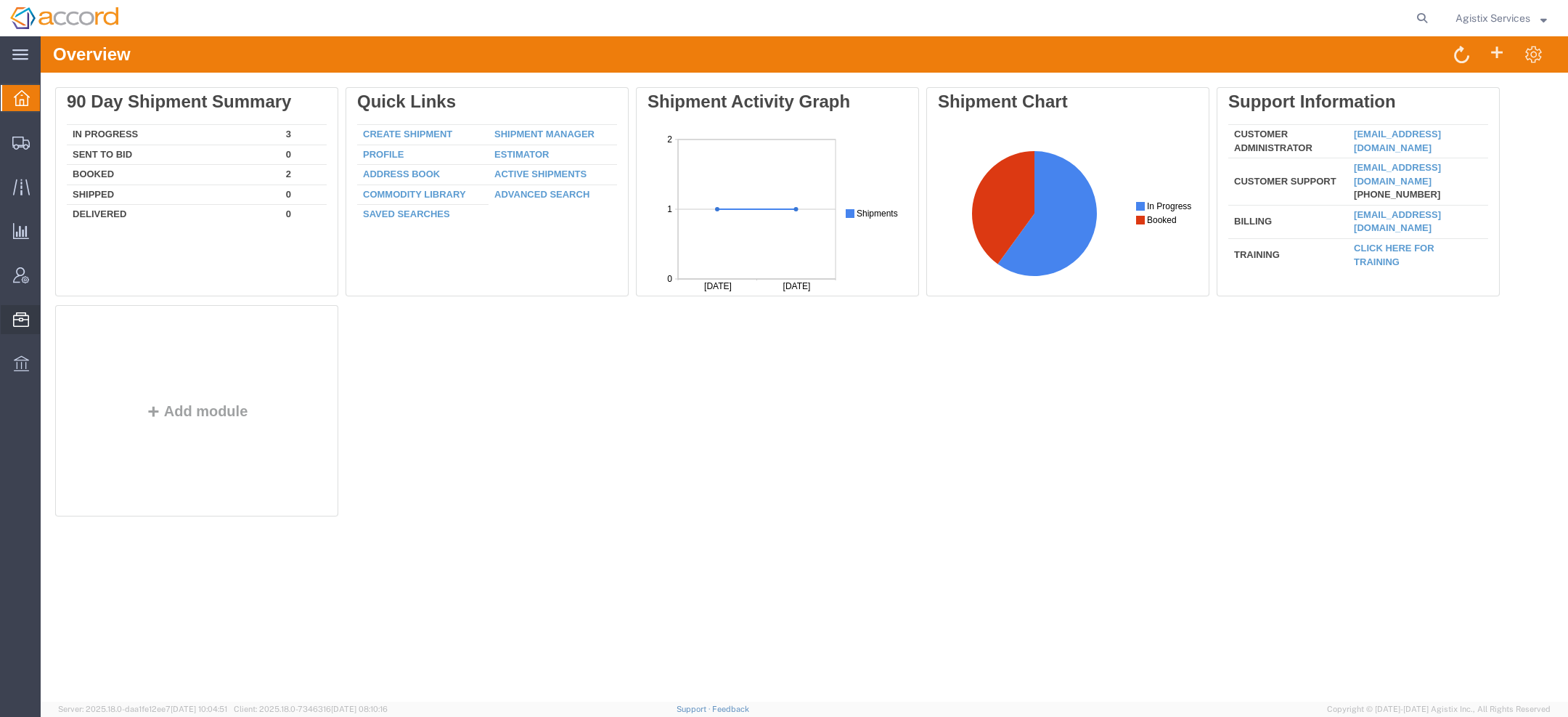
click at [0, 0] on span "Commodity Library" at bounding box center [0, 0] width 0 height 0
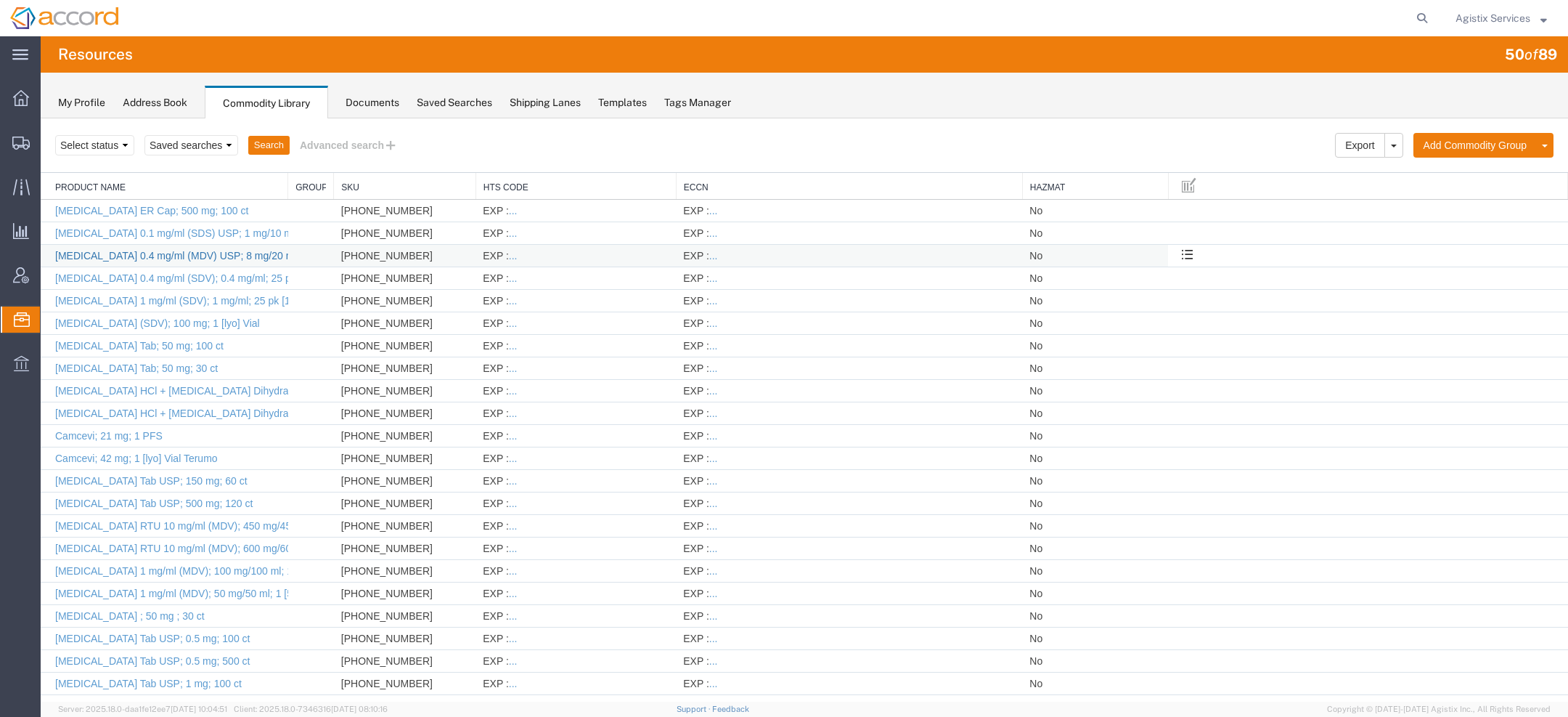
click at [167, 257] on link "[MEDICAL_DATA] 0.4 mg/ml (MDV) USP; 8 mg/20 ml; 10 pk [20 ml] Vial" at bounding box center [217, 256] width 325 height 12
select select "IN"
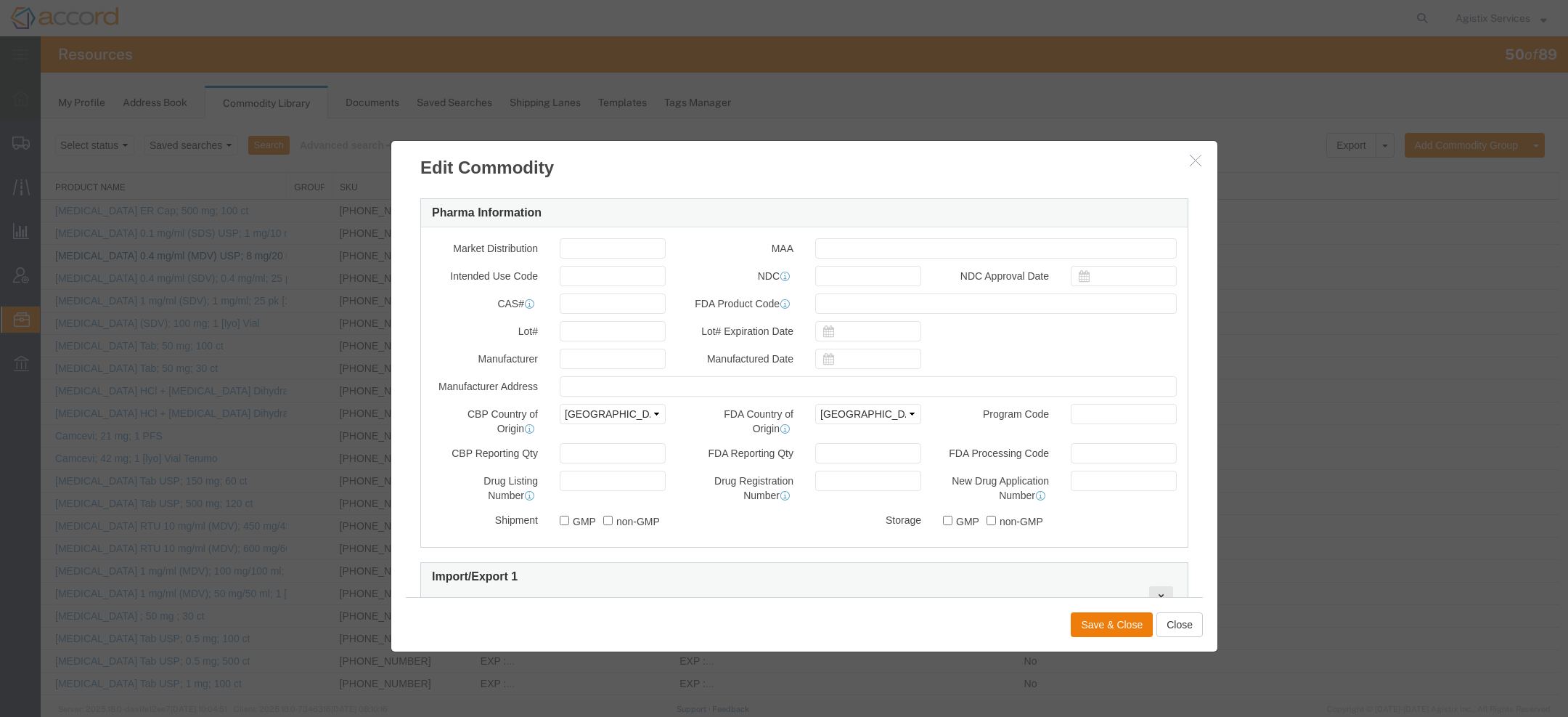
scroll to position [435, 0]
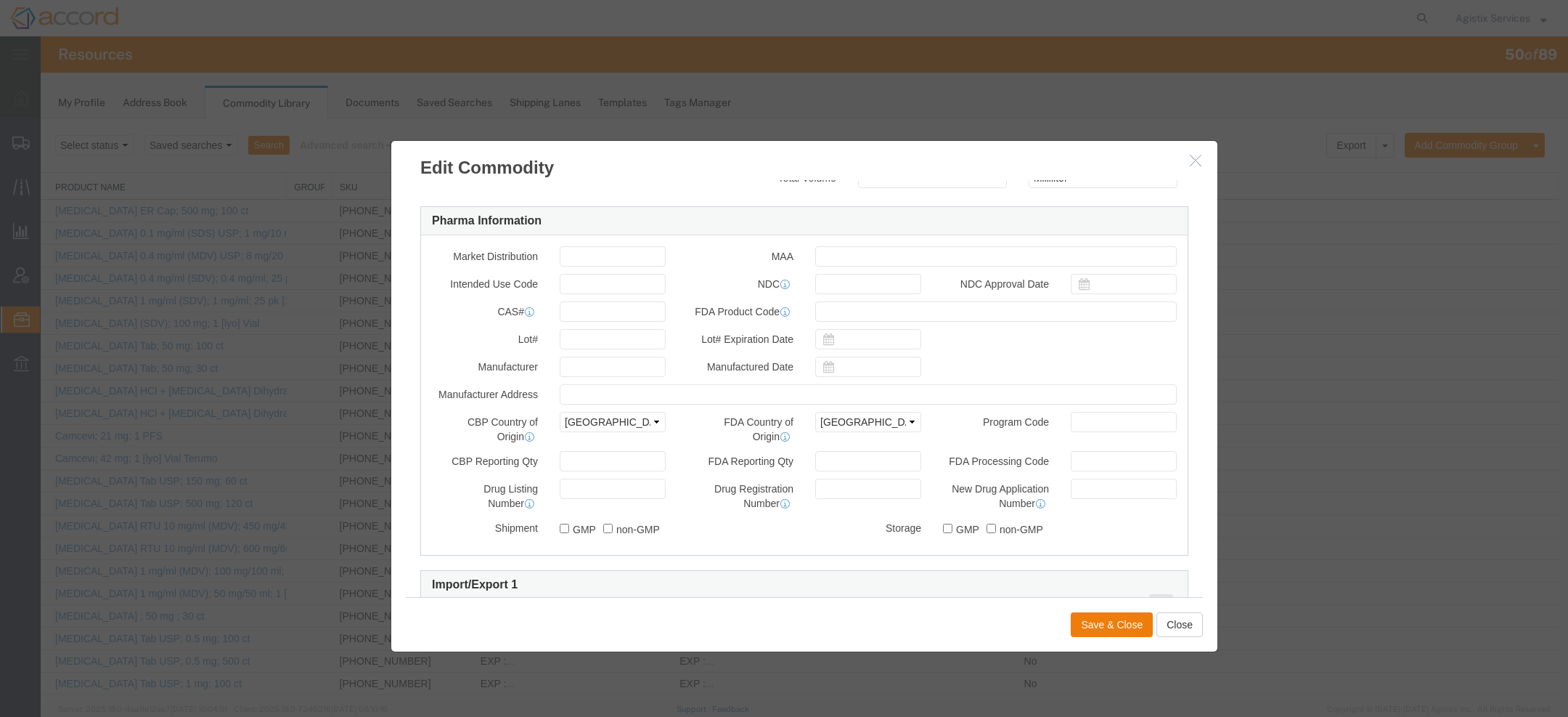
drag, startPoint x: 938, startPoint y: 463, endPoint x: 1040, endPoint y: 463, distance: 102.0
click at [1040, 463] on label "FDA Processing Code" at bounding box center [996, 460] width 127 height 18
copy label "FDA Processing Code"
click at [1189, 160] on icon "button" at bounding box center [1195, 160] width 12 height 13
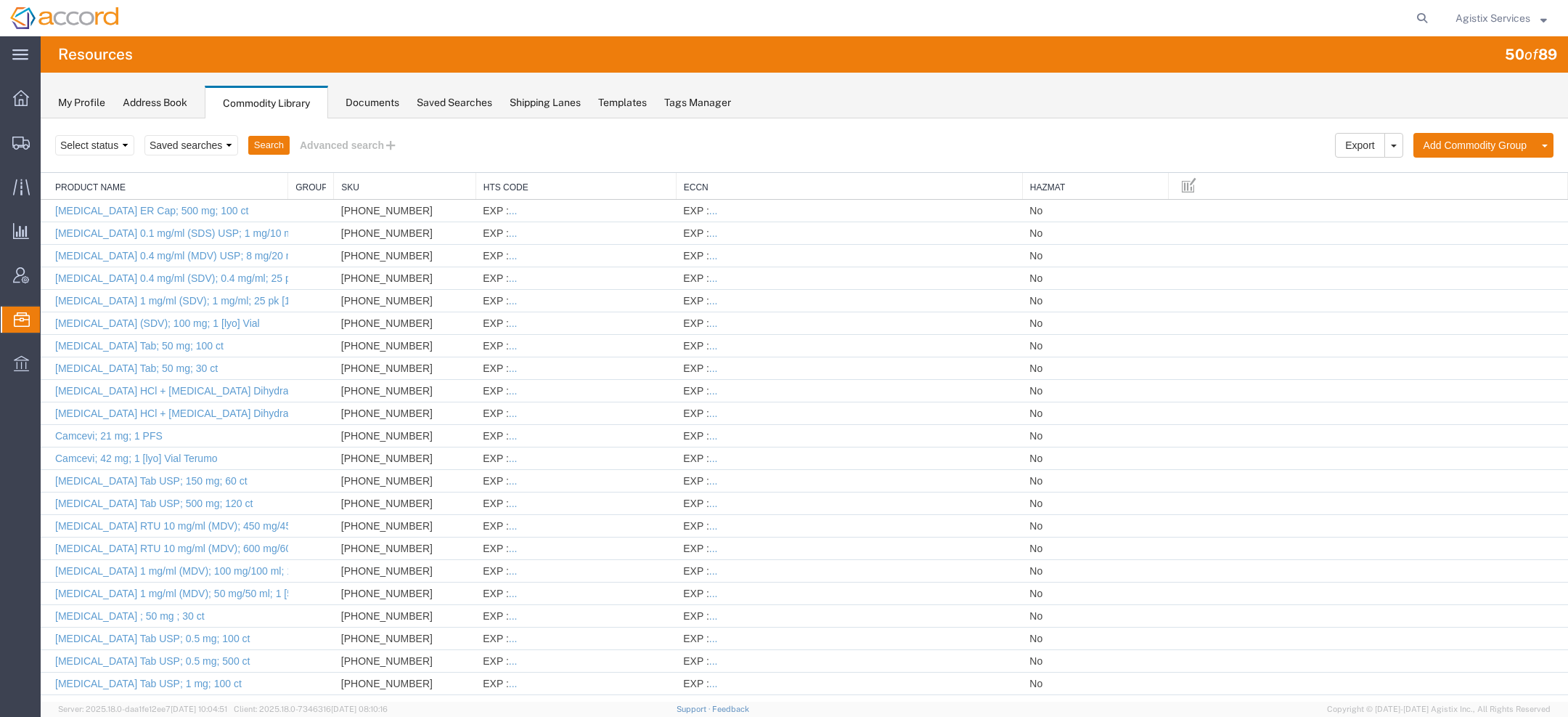
click at [1492, 17] on span "Agistix Services" at bounding box center [1492, 18] width 75 height 16
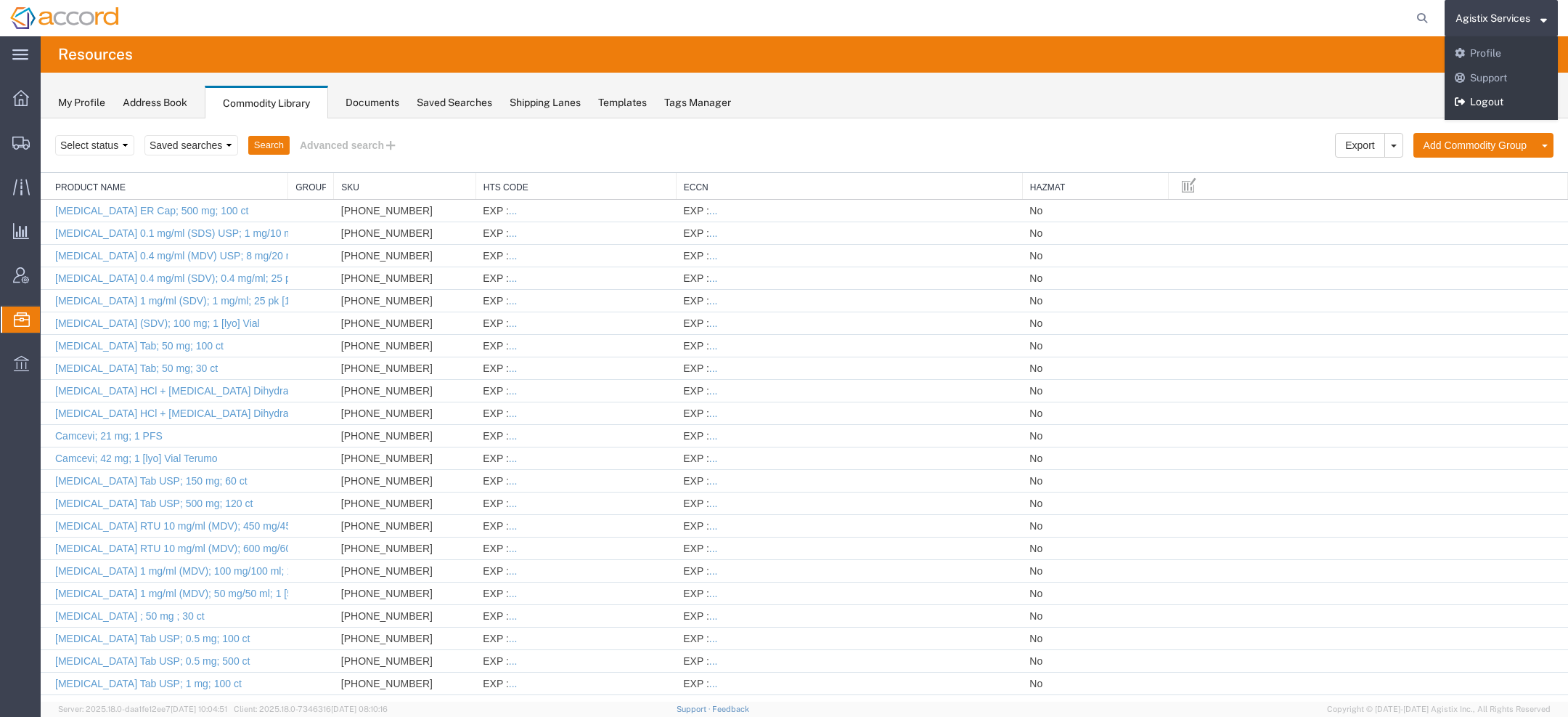
click at [1500, 90] on link "Logout" at bounding box center [1500, 102] width 113 height 25
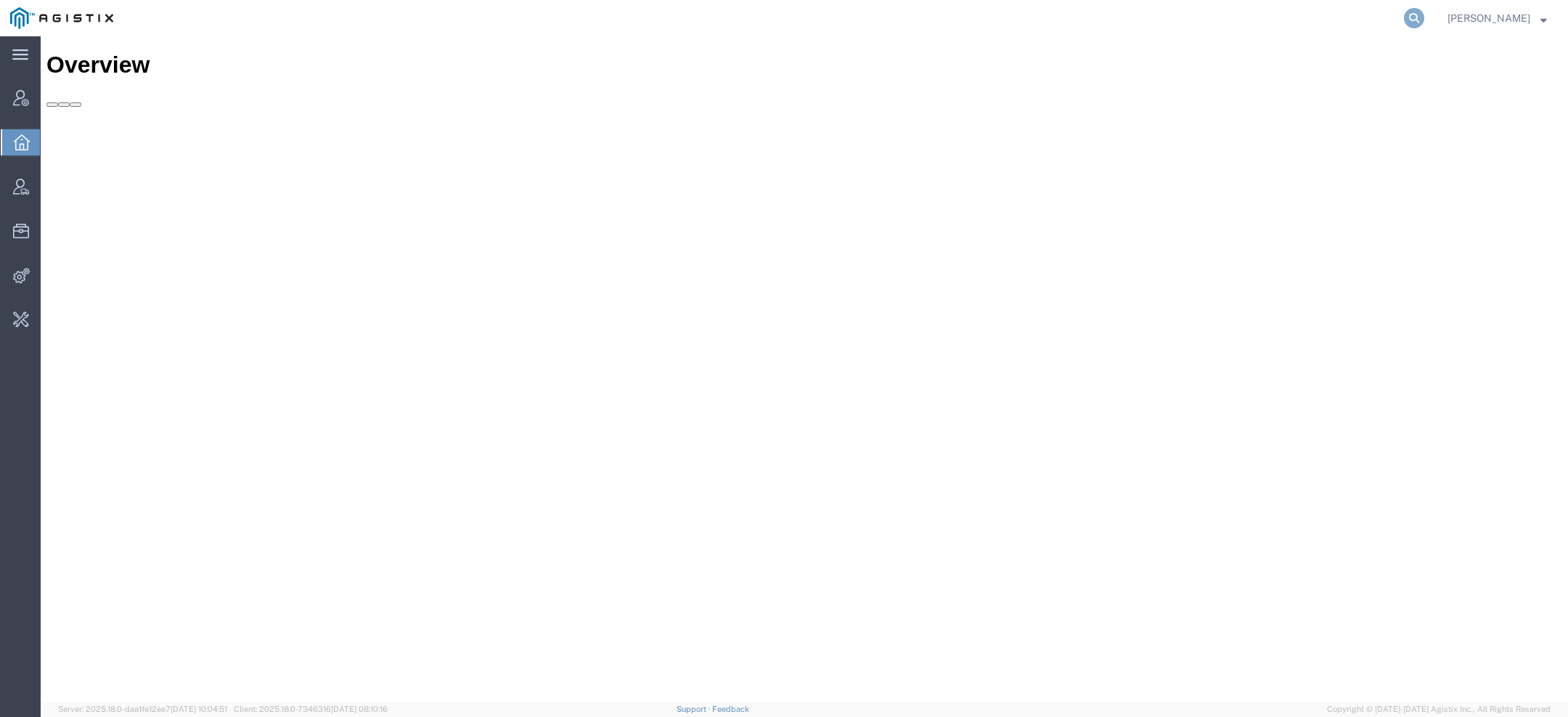
click at [1411, 20] on icon at bounding box center [1414, 18] width 21 height 21
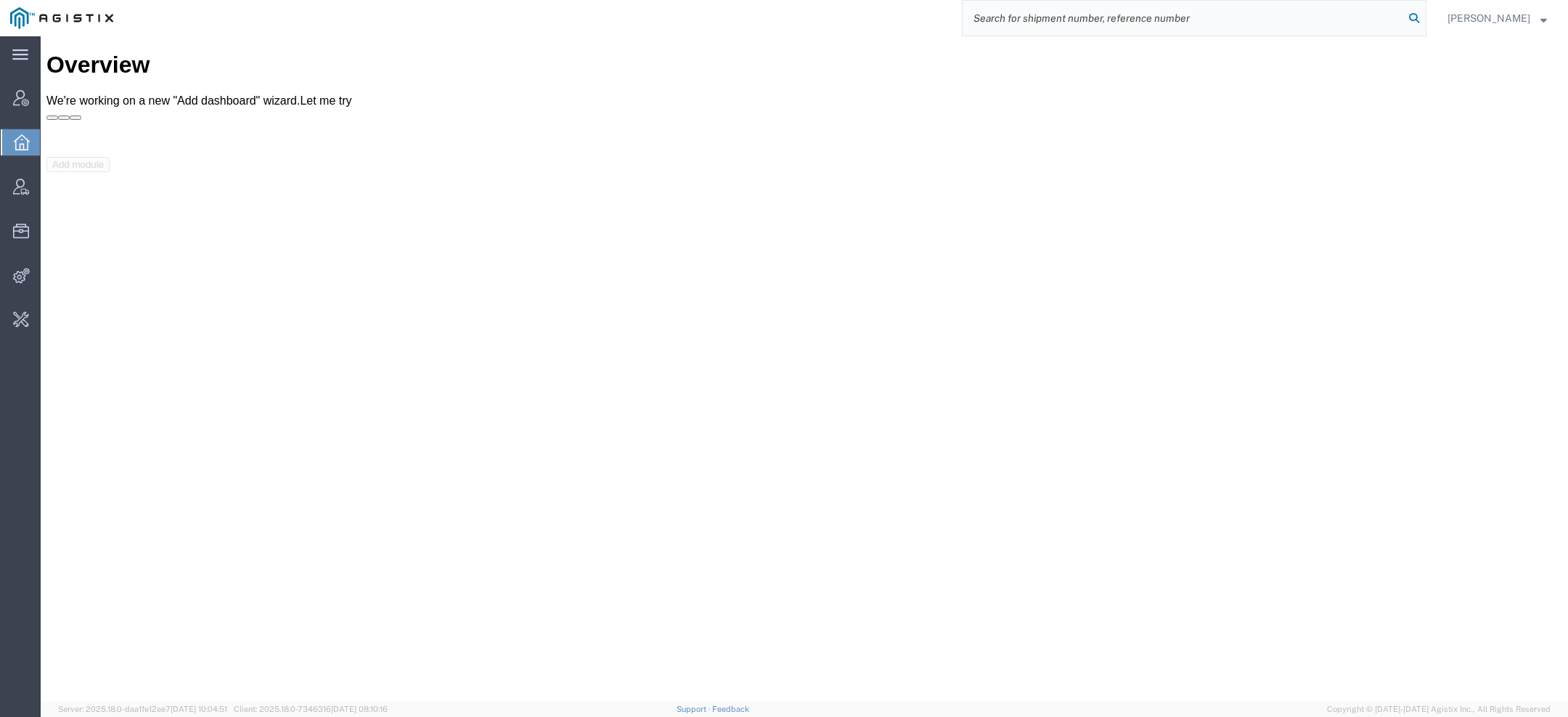
paste input "56703193"
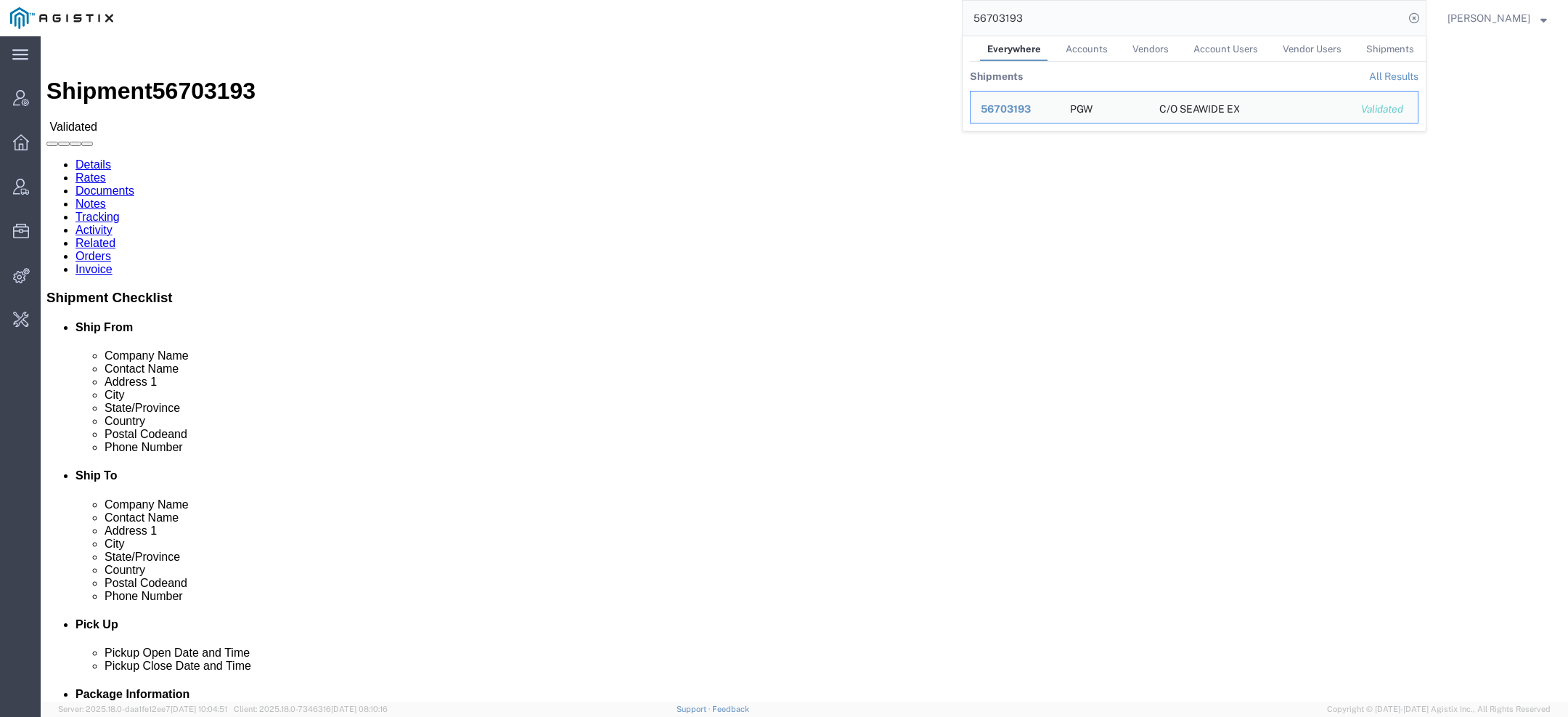
drag, startPoint x: 947, startPoint y: 19, endPoint x: 742, endPoint y: 19, distance: 205.0
click at [742, 19] on div "56703193 Everywhere Accounts Vendors Account Users Vendor Users Shipments Shipm…" at bounding box center [775, 18] width 1303 height 36
paste input "113369"
drag, startPoint x: 1029, startPoint y: 27, endPoint x: 725, endPoint y: 4, distance: 304.9
click at [837, 7] on div "113369 Everywhere Accounts Vendors Account Users Vendor Users Shipments Shipmen…" at bounding box center [775, 18] width 1303 height 36
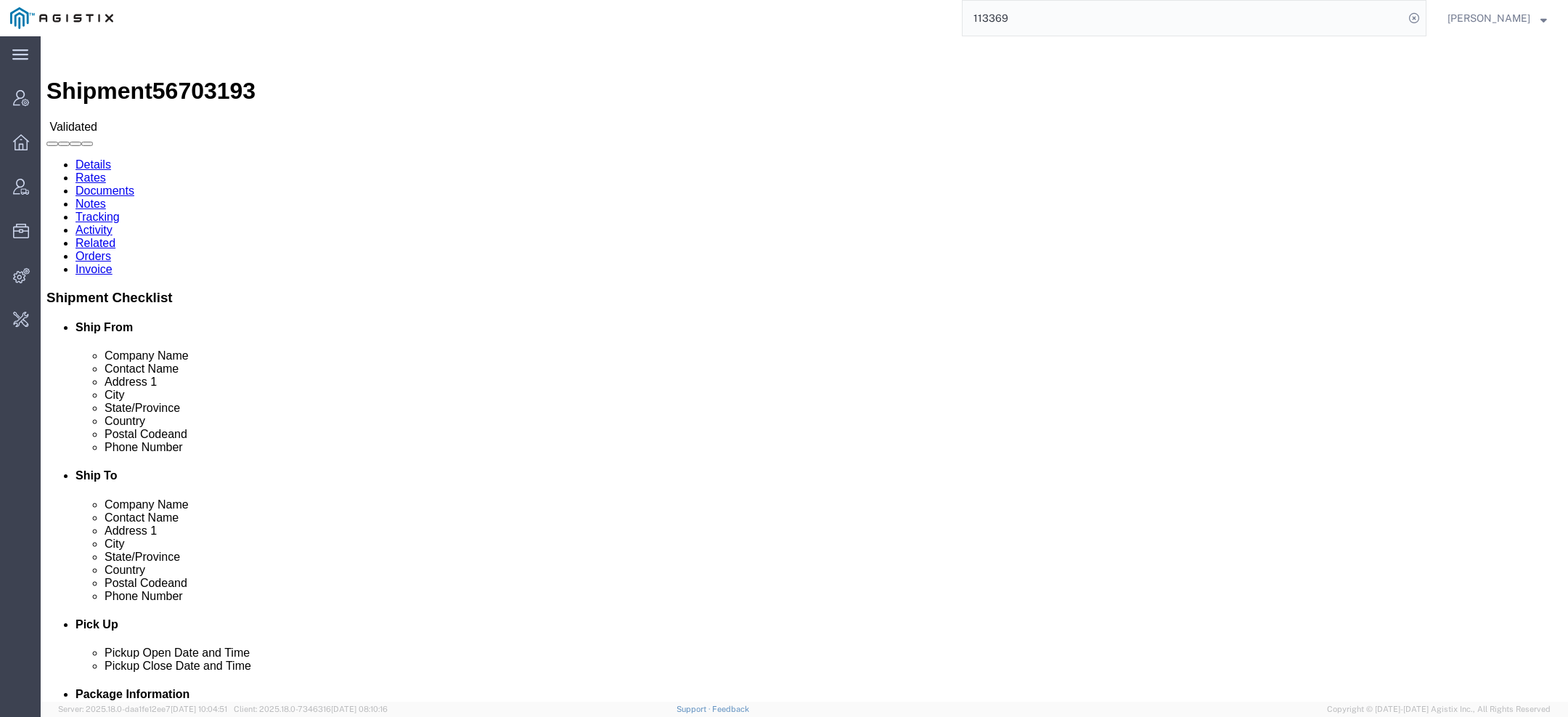
paste input "34"
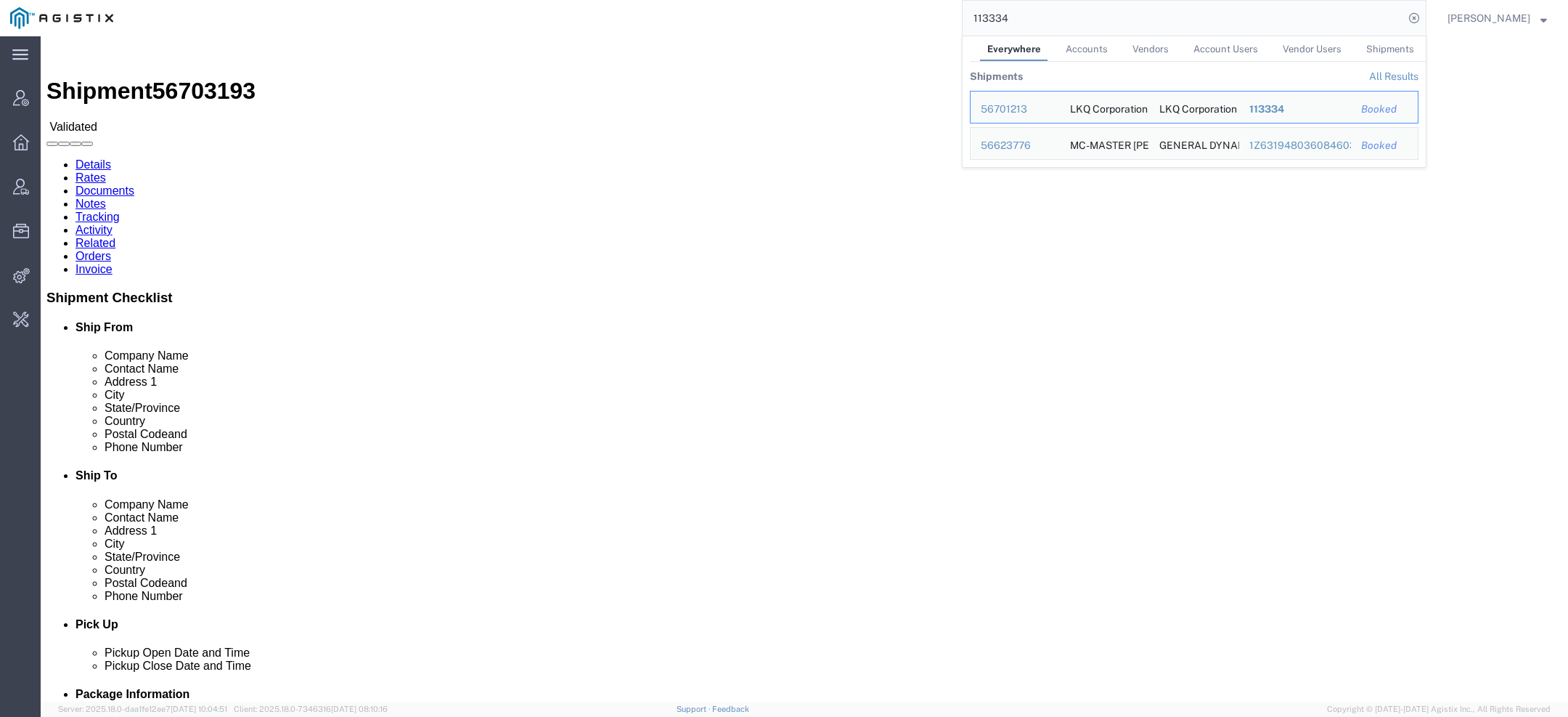
drag, startPoint x: 1025, startPoint y: 24, endPoint x: 840, endPoint y: -35, distance: 194.2
click at [840, 0] on html "main_menu Created with Sketch. Collapse Menu Account Manager Overview Vendor Ma…" at bounding box center [784, 358] width 1568 height 717
paste input "5"
drag, startPoint x: 1018, startPoint y: 18, endPoint x: 705, endPoint y: 11, distance: 313.1
click at [748, 17] on div "113335 Everywhere Accounts Vendors Account Users Vendor Users Shipments Shipmen…" at bounding box center [775, 18] width 1303 height 36
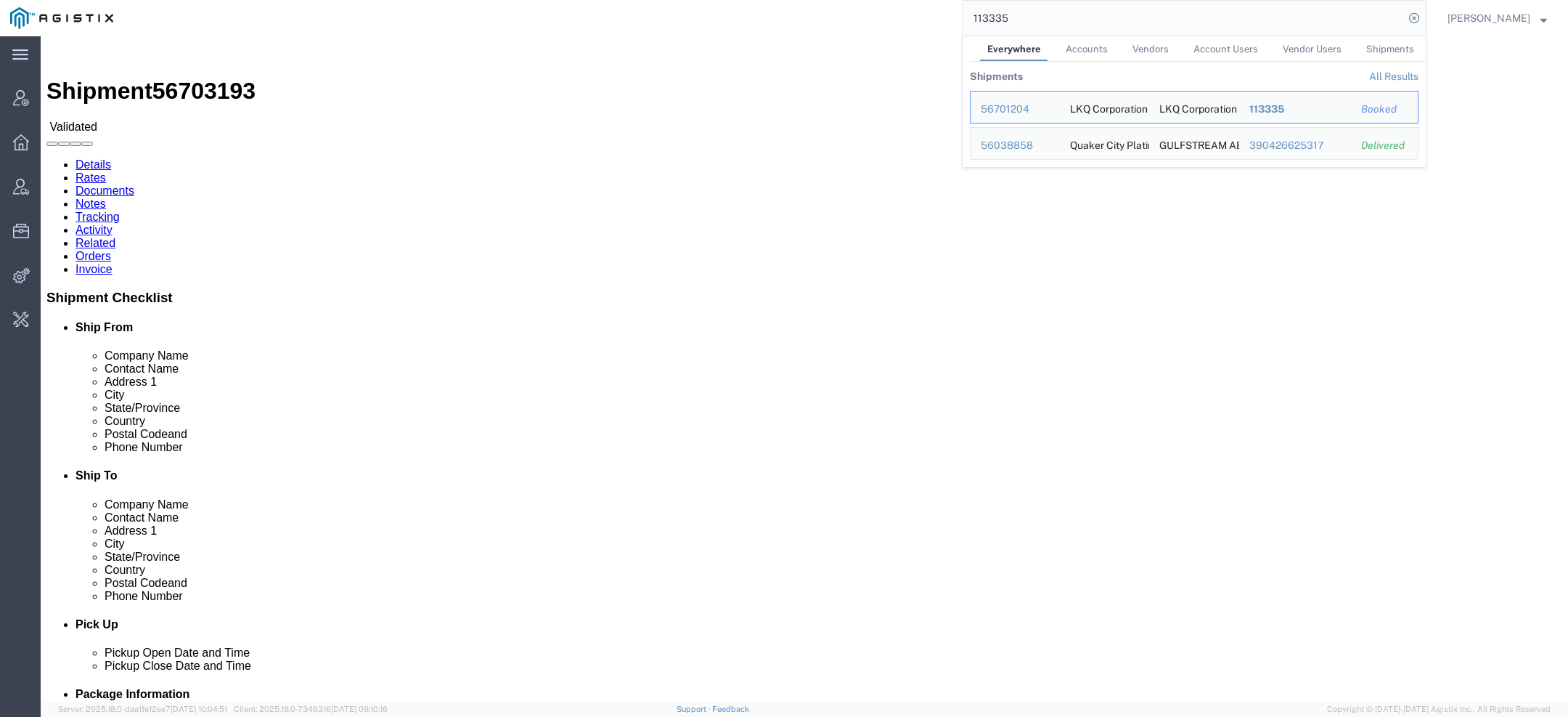
paste input "6"
drag, startPoint x: 1041, startPoint y: 15, endPoint x: 835, endPoint y: 2, distance: 206.4
click at [835, 2] on div "113336 Everywhere Accounts Vendors Account Users Vendor Users Shipments Shipmen…" at bounding box center [775, 18] width 1303 height 36
paste input "7"
drag, startPoint x: 1021, startPoint y: 24, endPoint x: 878, endPoint y: 4, distance: 144.4
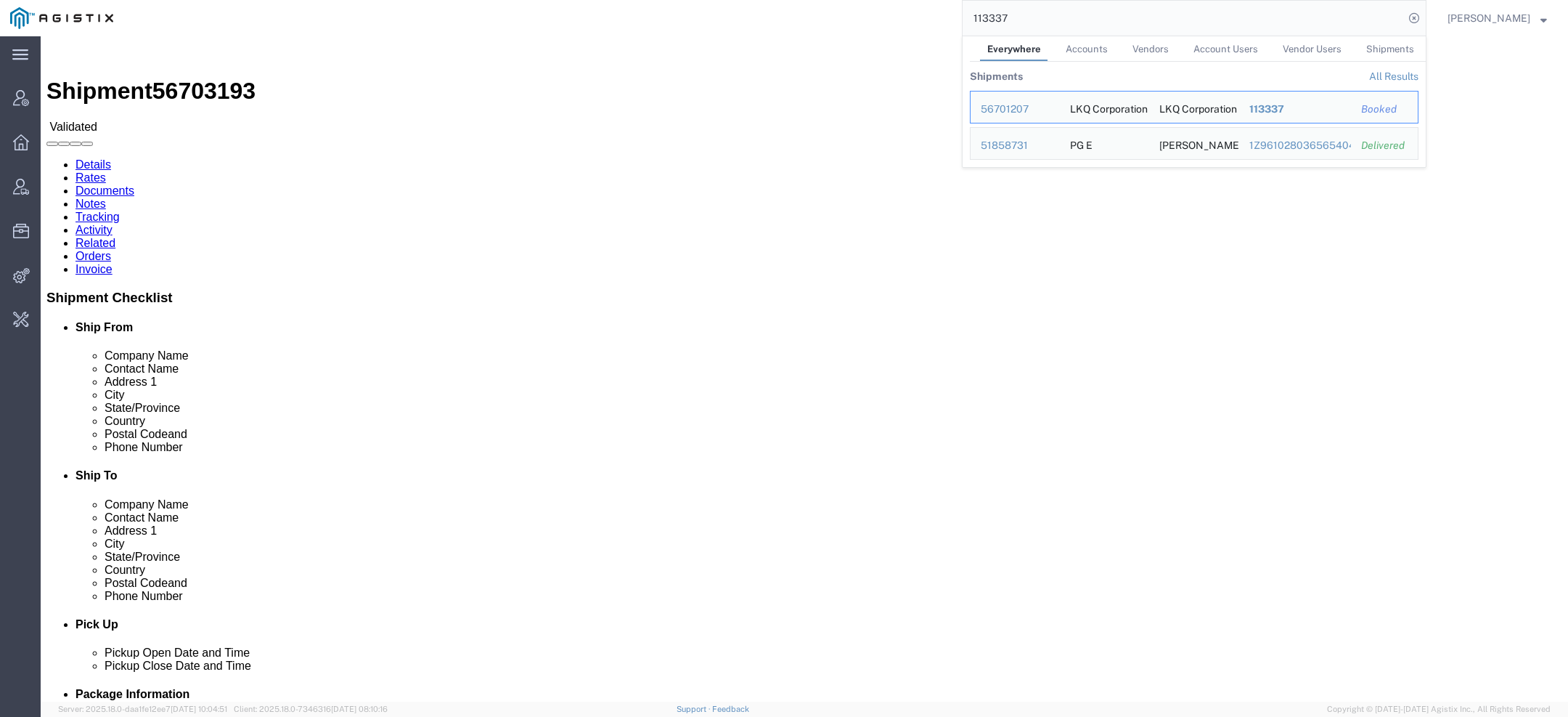
click at [878, 4] on div "113337 Everywhere Accounts Vendors Account Users Vendor Users Shipments Shipmen…" at bounding box center [775, 18] width 1303 height 36
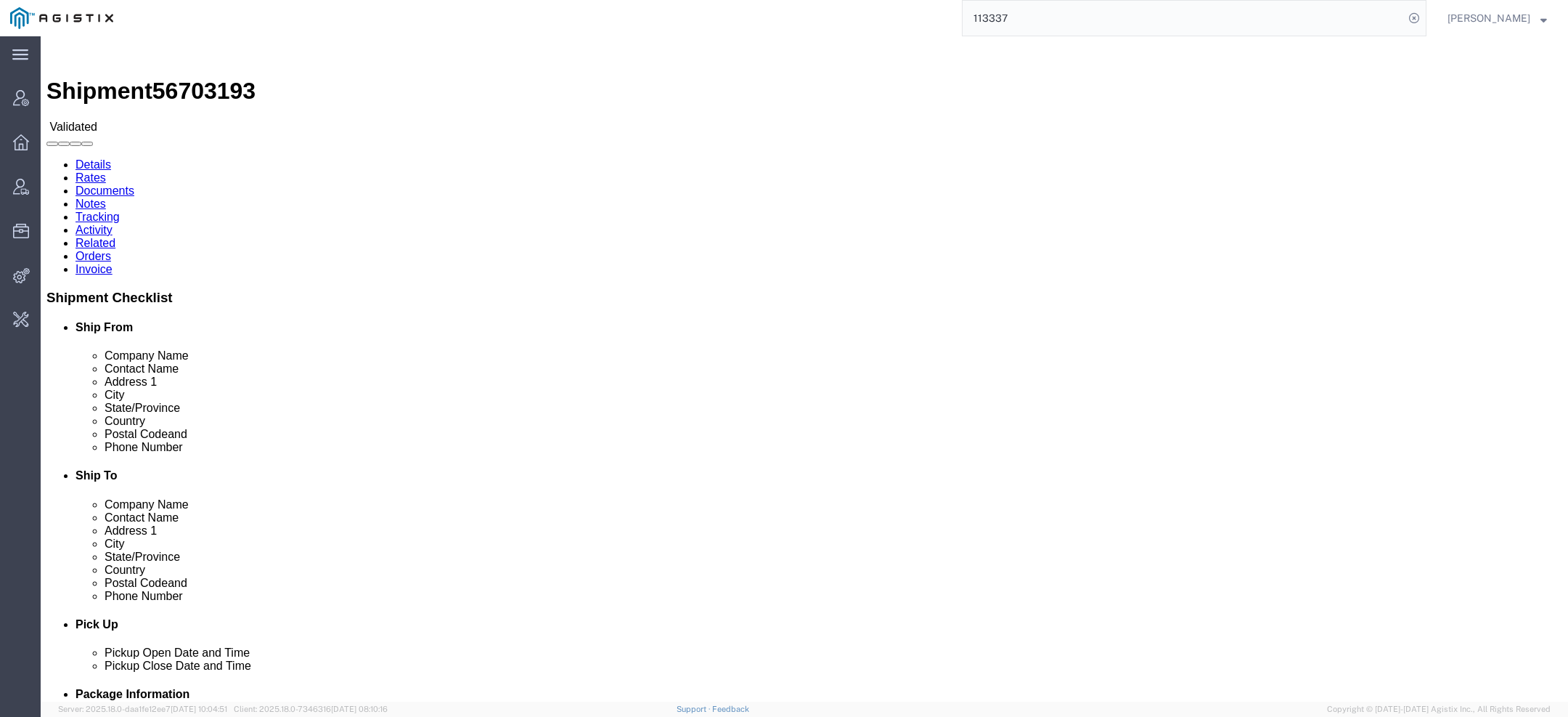
paste input "8"
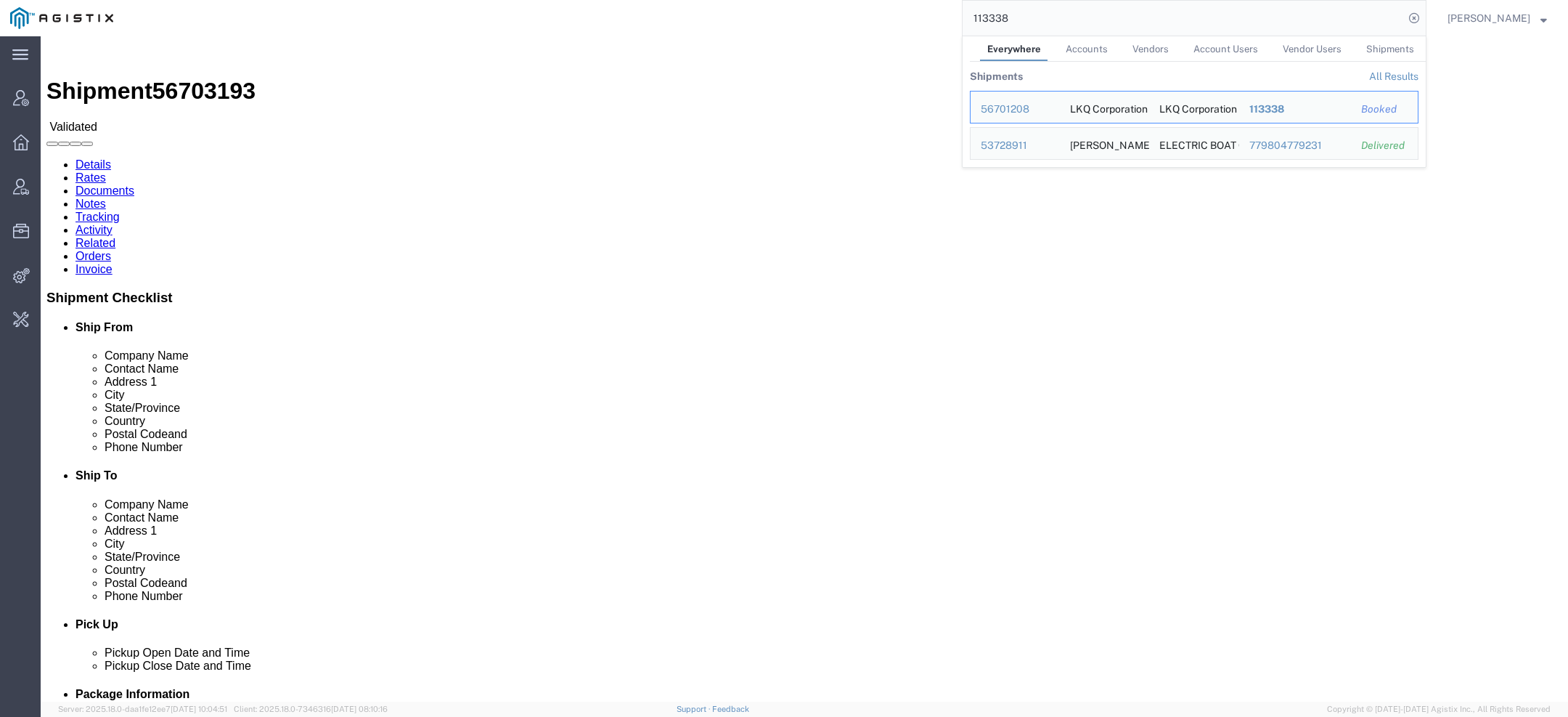
drag, startPoint x: 990, startPoint y: 21, endPoint x: 803, endPoint y: -2, distance: 188.4
click at [803, 0] on html "main_menu Created with Sketch. Collapse Menu Account Manager Overview Vendor Ma…" at bounding box center [784, 358] width 1568 height 717
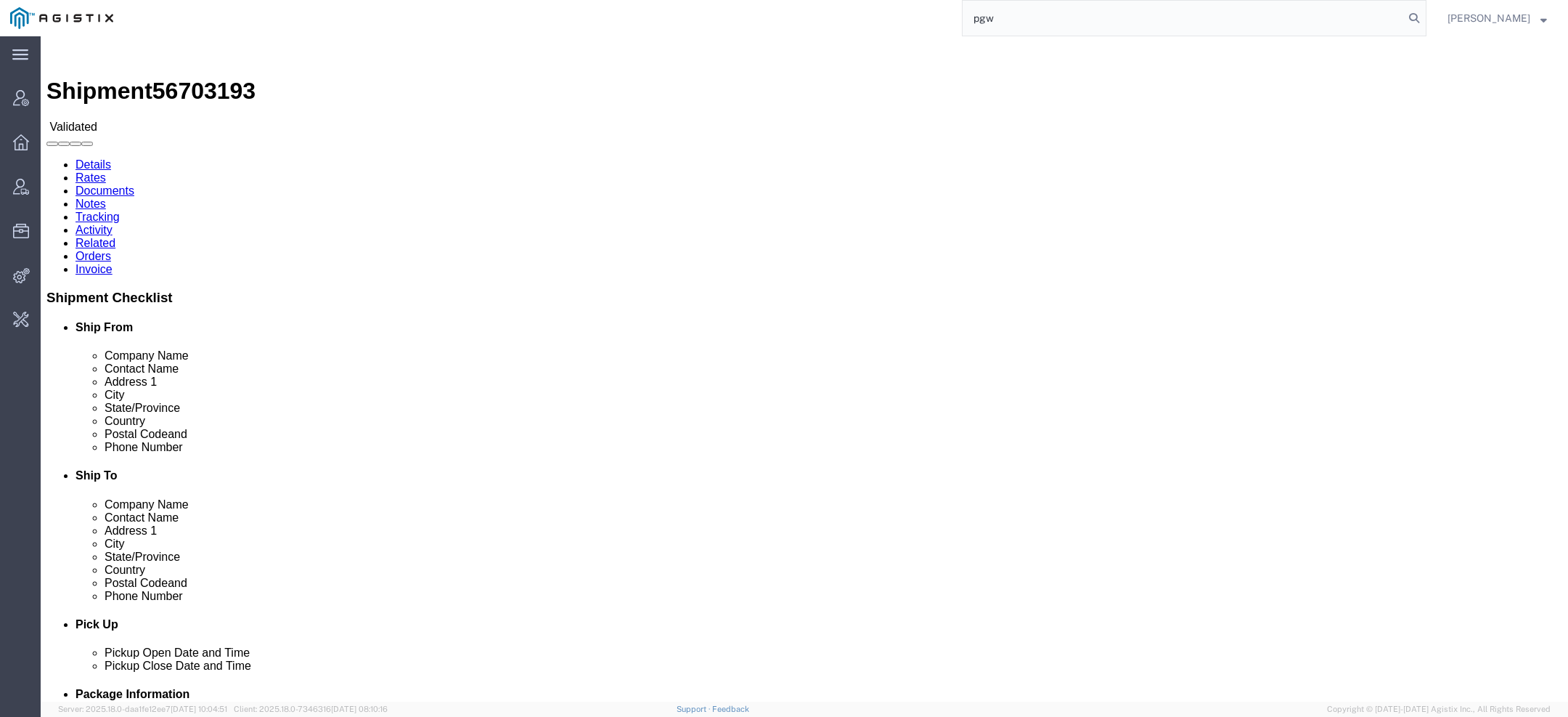
type input "pgw"
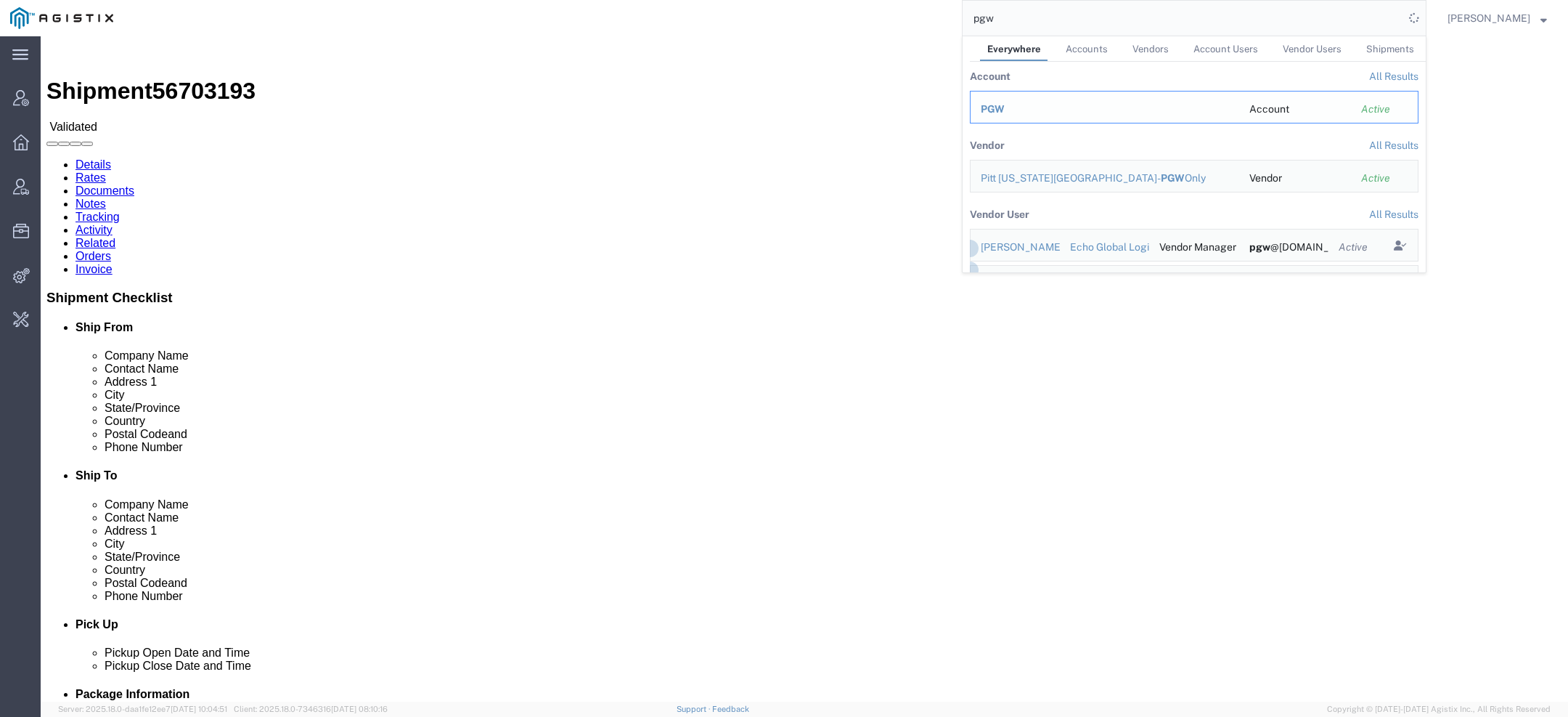
click at [994, 99] on td "PGW" at bounding box center [1104, 107] width 270 height 32
click at [994, 106] on span "PGW" at bounding box center [992, 109] width 24 height 12
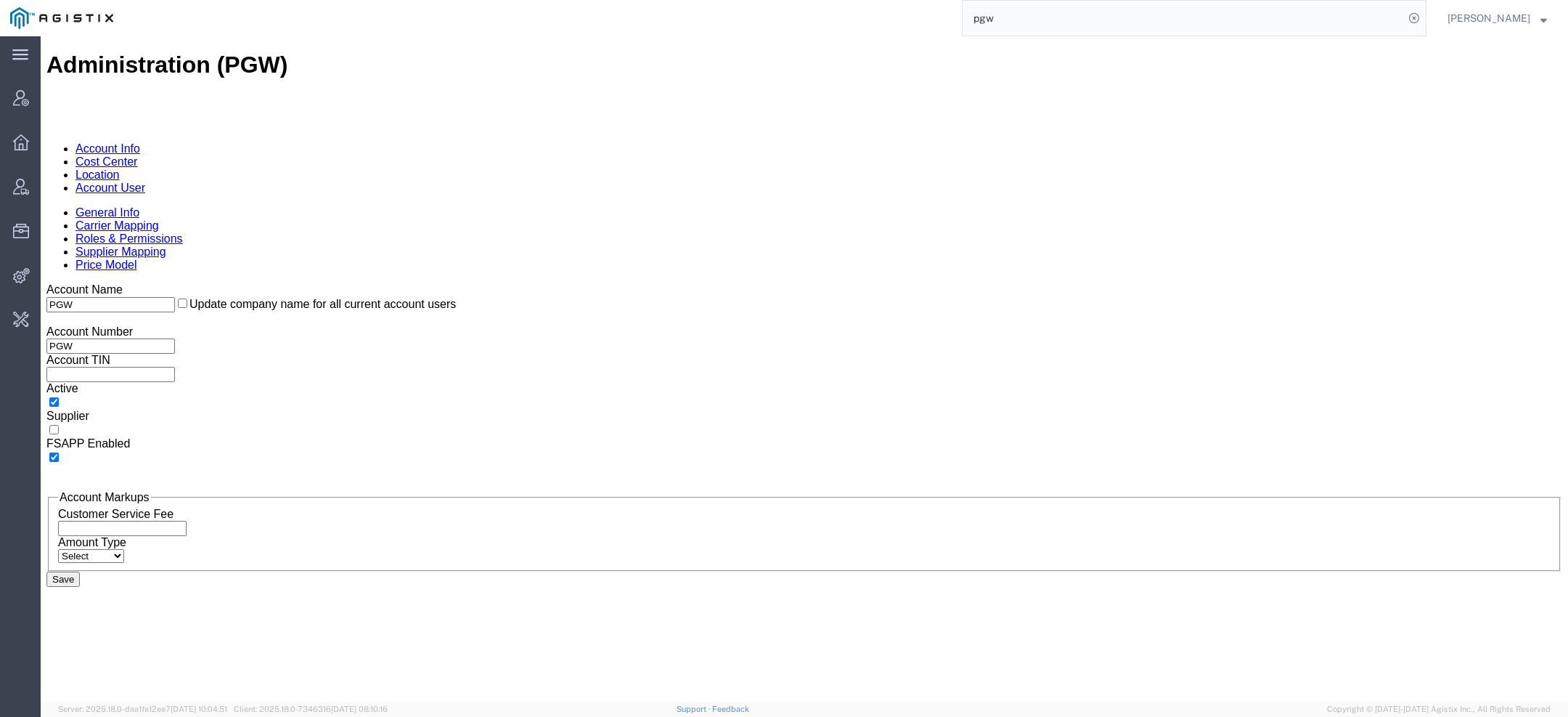
click at [120, 169] on link "Location" at bounding box center [97, 175] width 44 height 13
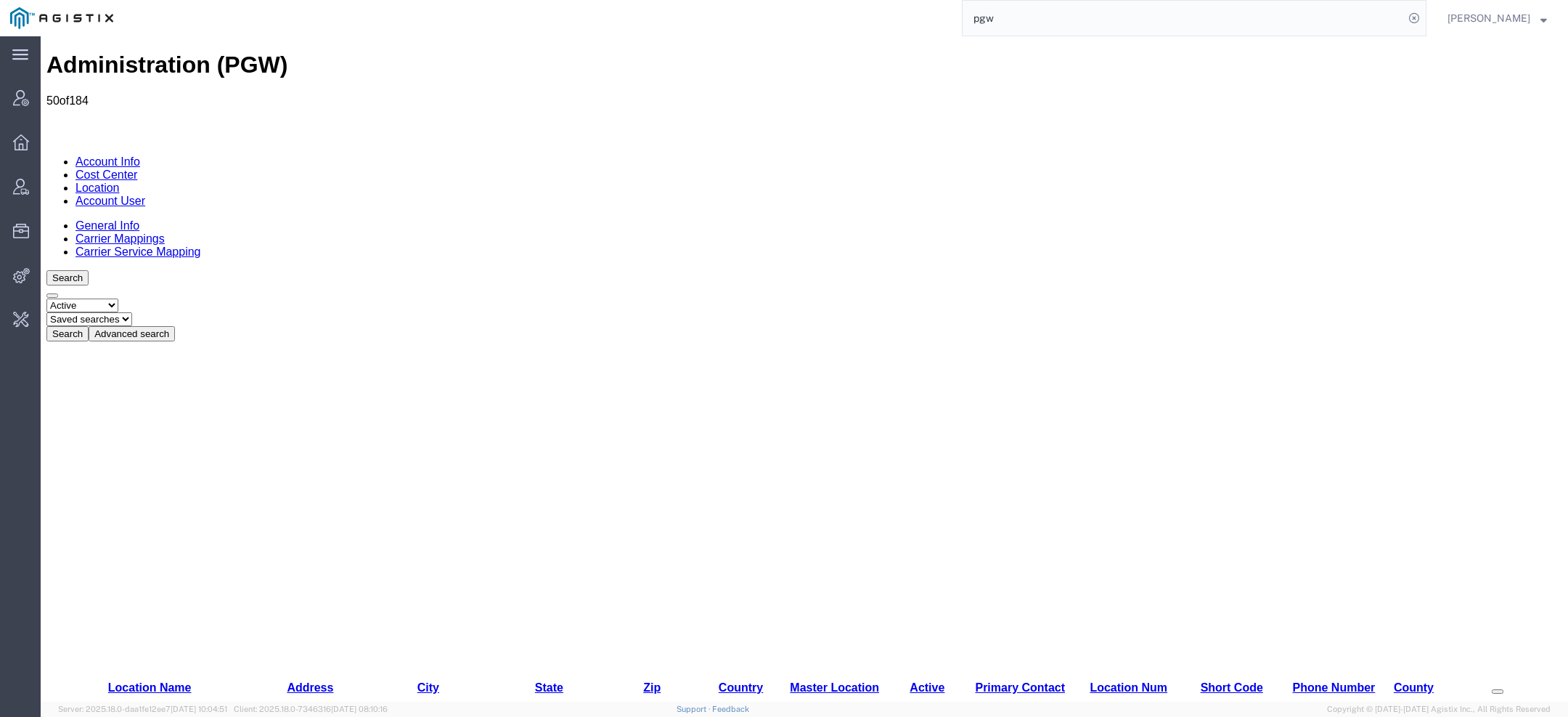
click at [137, 169] on link "Cost Center" at bounding box center [106, 175] width 62 height 13
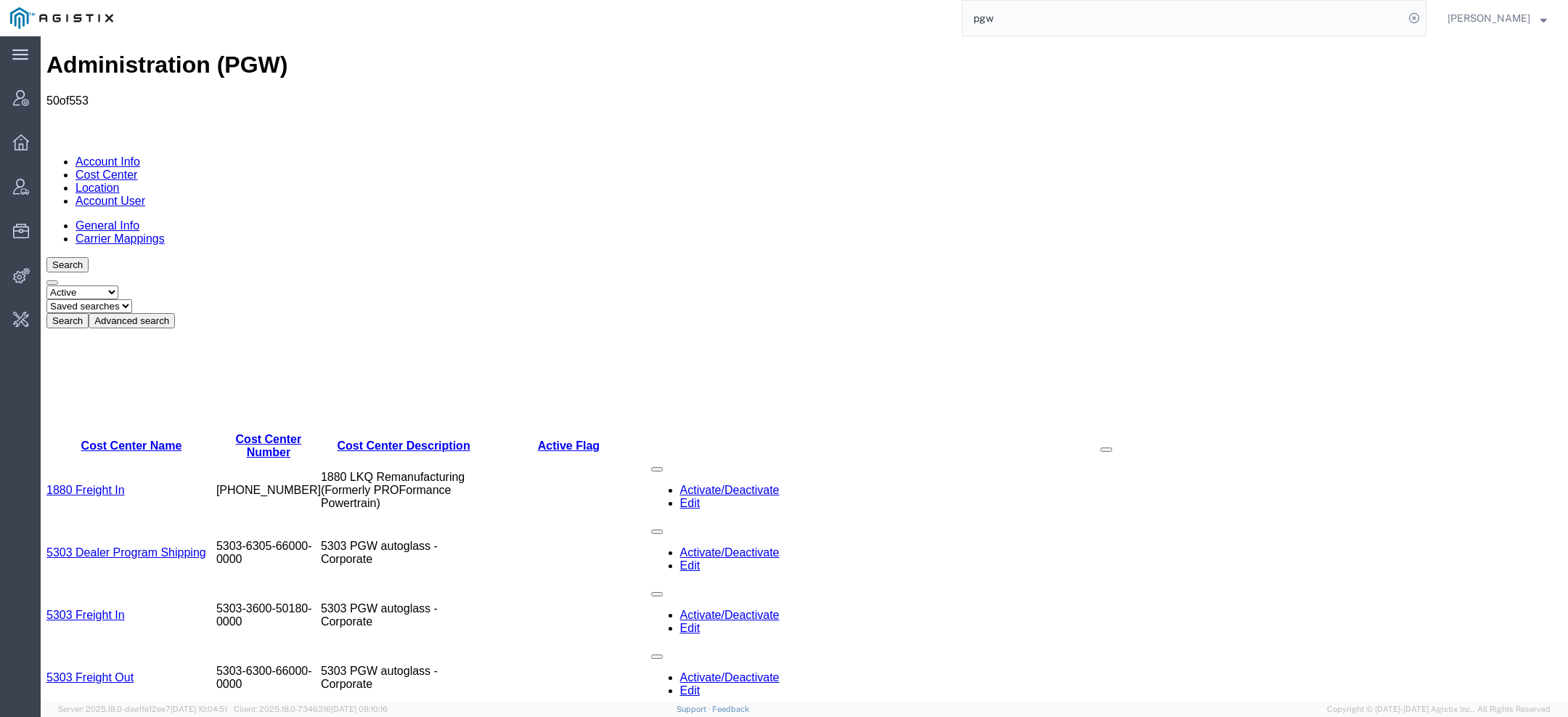
click at [175, 313] on button "Advanced search" at bounding box center [131, 321] width 86 height 16
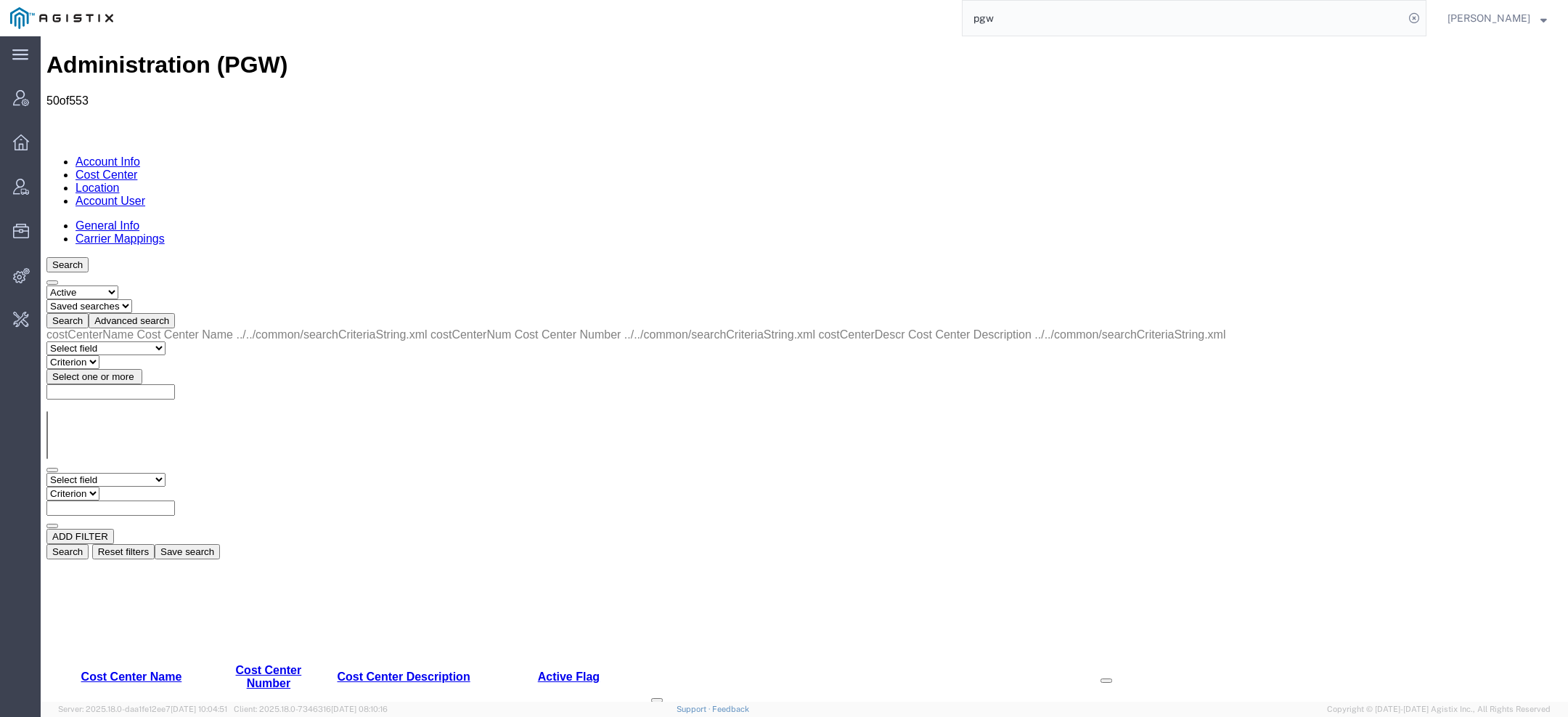
click at [150, 473] on select "Select field Cost Center Description Cost Center Name Cost Center Number" at bounding box center [105, 480] width 119 height 14
select select "costCenterName"
click at [46, 473] on select "Select field Cost Center Description Cost Center Name Cost Center Number" at bounding box center [105, 480] width 119 height 14
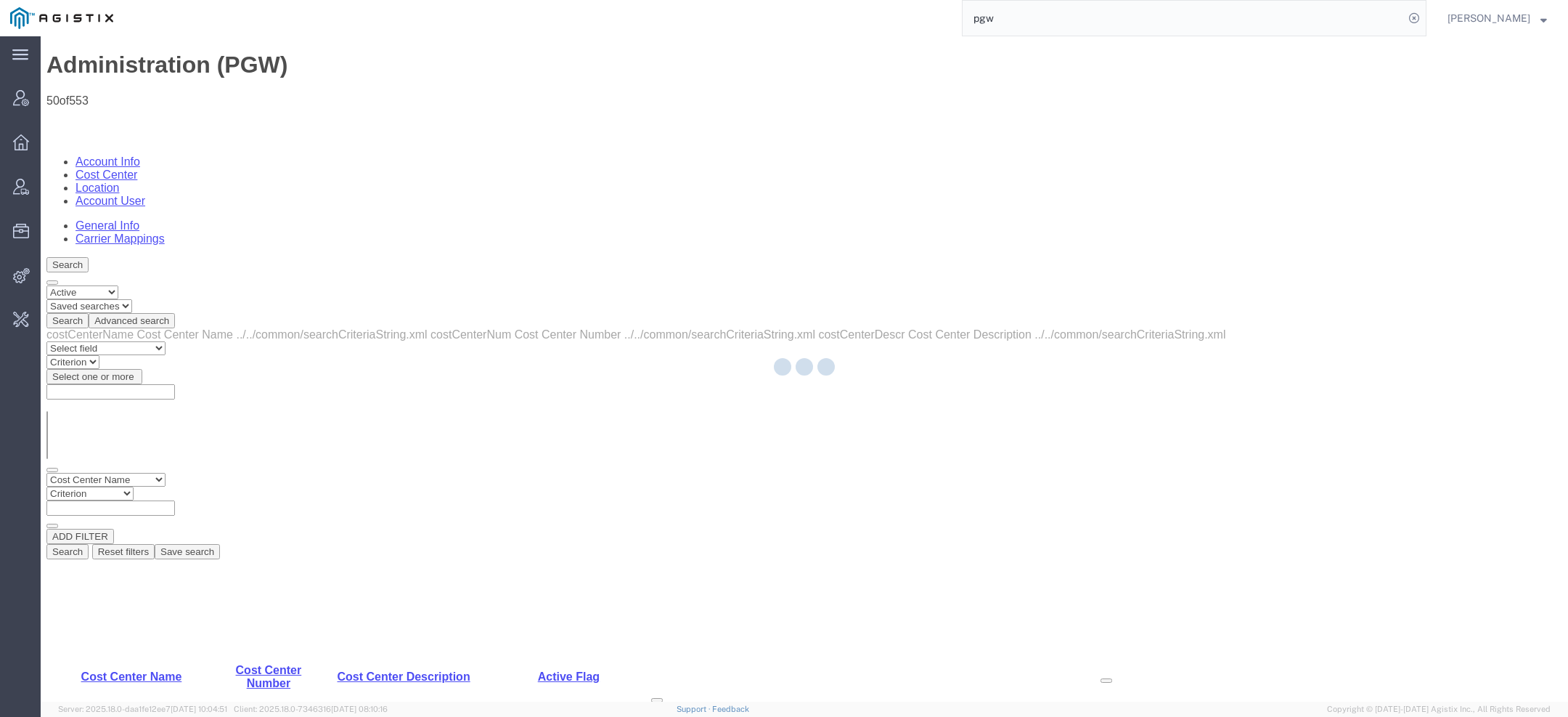
click at [133, 487] on select "Criterion contains does not contain is is blank is not blank starts with" at bounding box center [89, 493] width 87 height 14
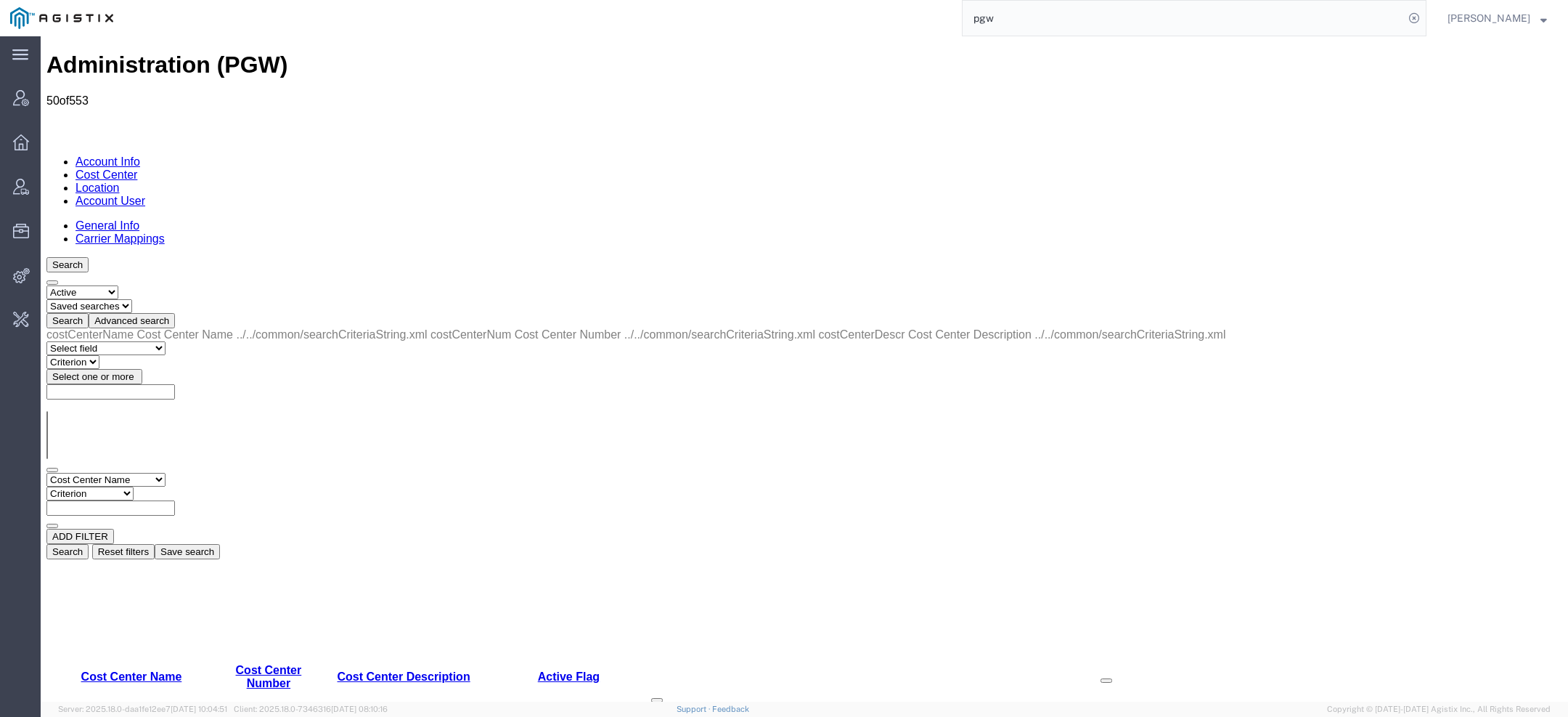
select select "contains"
click at [133, 487] on select "Criterion contains does not contain is is blank is not blank starts with" at bounding box center [89, 493] width 87 height 14
paste input "5722"
type input "5722"
click at [88, 544] on button "Search" at bounding box center [67, 552] width 42 height 16
